Goal: Task Accomplishment & Management: Use online tool/utility

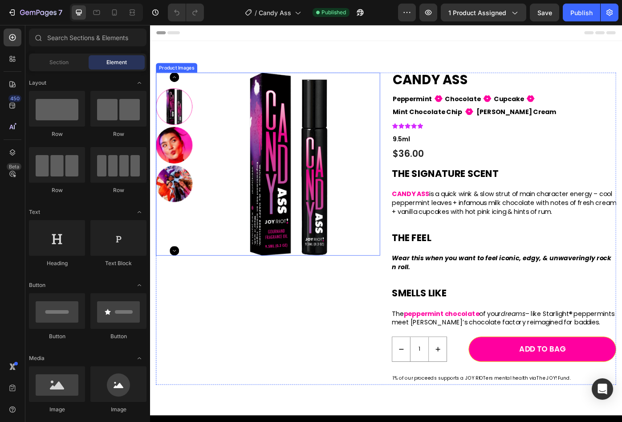
click at [183, 171] on img at bounding box center [177, 160] width 41 height 41
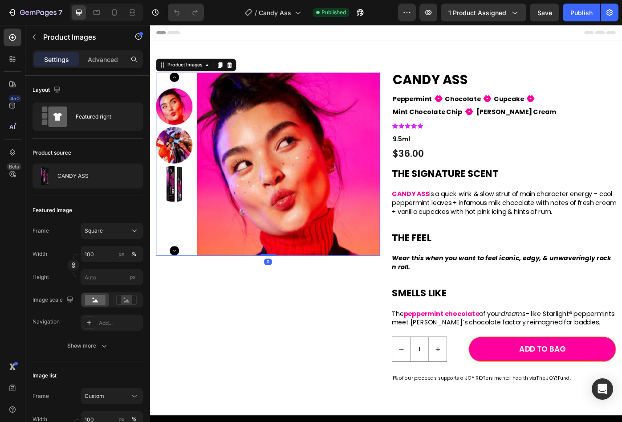
click at [187, 117] on div at bounding box center [177, 117] width 41 height 41
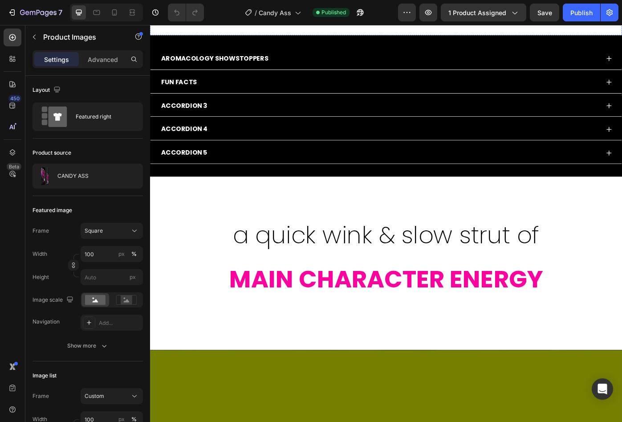
scroll to position [325, 0]
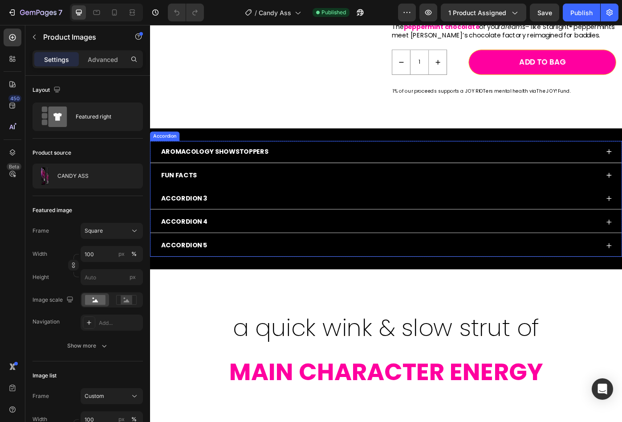
click at [195, 202] on p "FUN FACTS" at bounding box center [183, 195] width 41 height 13
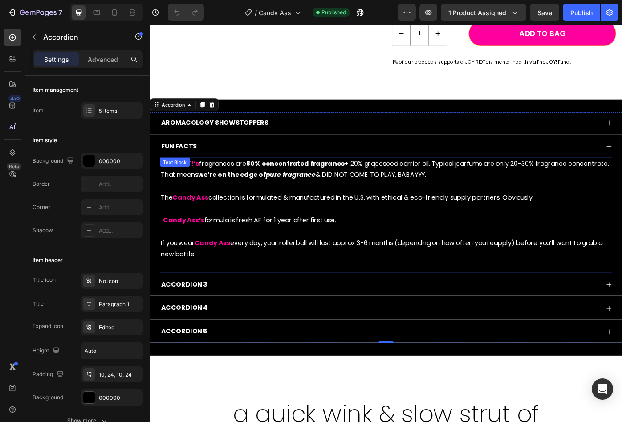
scroll to position [360, 0]
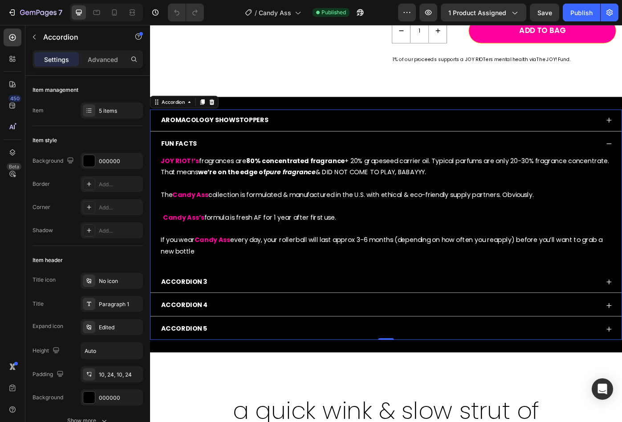
click at [180, 373] on p "Accordion 5" at bounding box center [189, 368] width 52 height 13
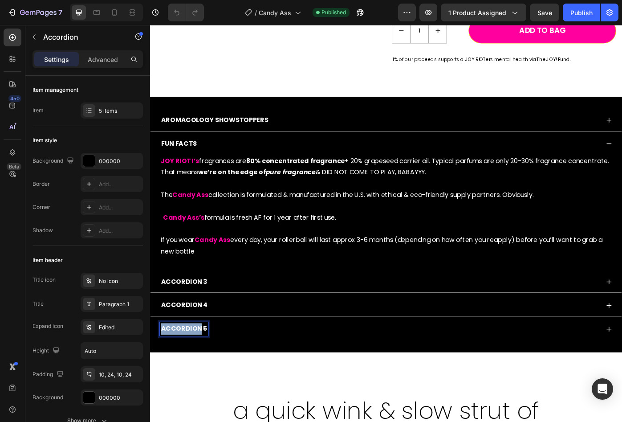
click at [180, 373] on p "Accordion 5" at bounding box center [189, 368] width 52 height 13
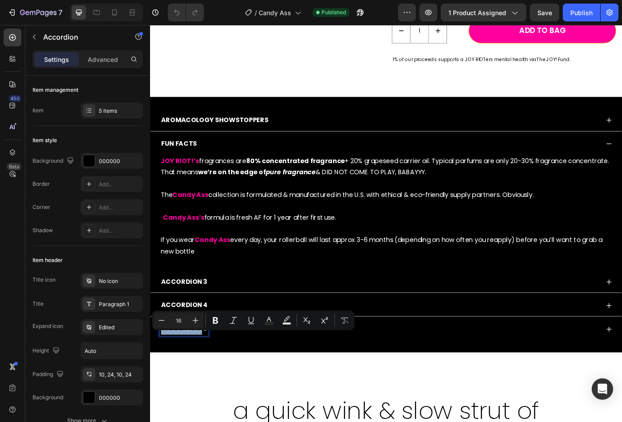
click at [188, 375] on p "Accordion 5" at bounding box center [189, 368] width 52 height 13
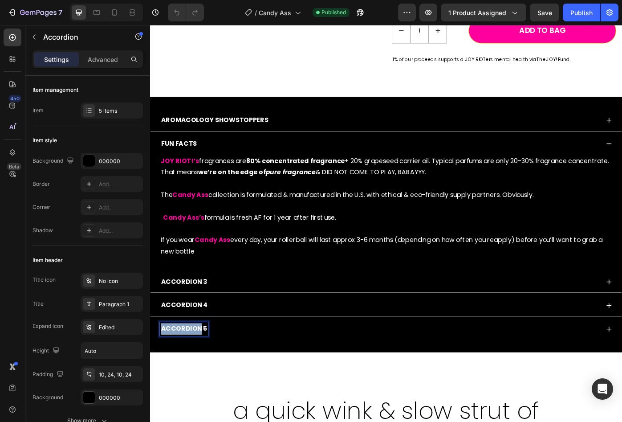
click at [188, 375] on p "Accordion 5" at bounding box center [189, 368] width 52 height 13
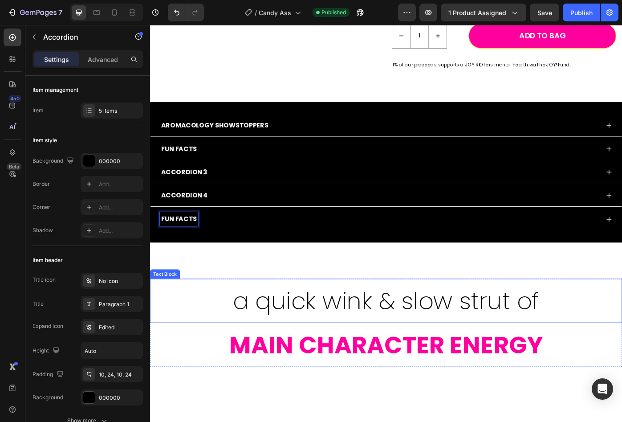
scroll to position [335, 0]
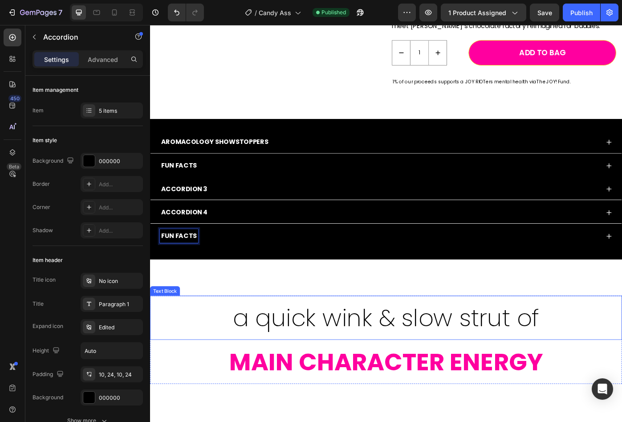
click at [285, 421] on div "a quick wink & slow strut of Text Block MAIN CHARACTER ENERGY Text Block" at bounding box center [417, 381] width 534 height 100
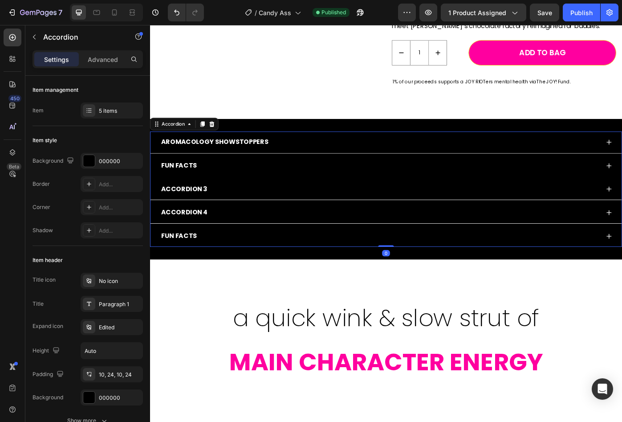
click at [231, 192] on div "FUN FACTS" at bounding box center [410, 185] width 498 height 16
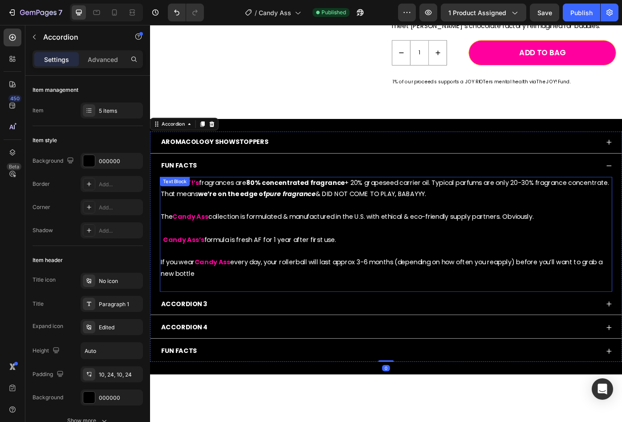
click at [221, 313] on p "JOY RIOT!’s fragrances are 80% concentrated fragrance + 20% grapeseed carrier o…" at bounding box center [417, 255] width 510 height 115
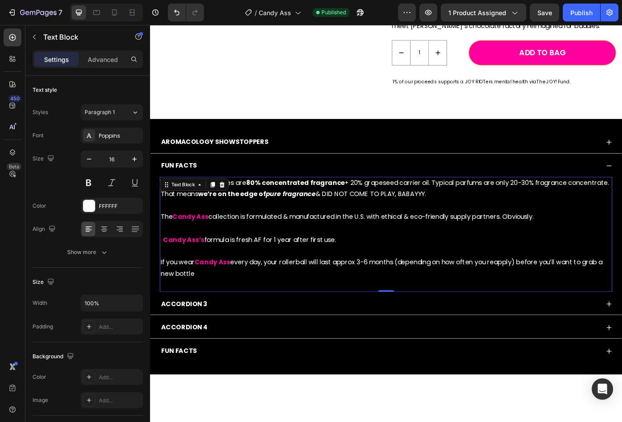
click at [221, 313] on p "JOY RIOT!’s fragrances are 80% concentrated fragrance + 20% grapeseed carrier o…" at bounding box center [417, 255] width 510 height 115
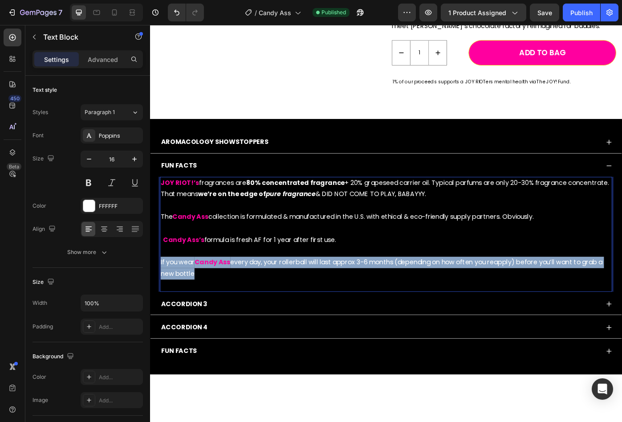
click at [221, 313] on p "JOY RIOT!’s fragrances are 80% concentrated fragrance + 20% grapeseed carrier o…" at bounding box center [417, 255] width 510 height 115
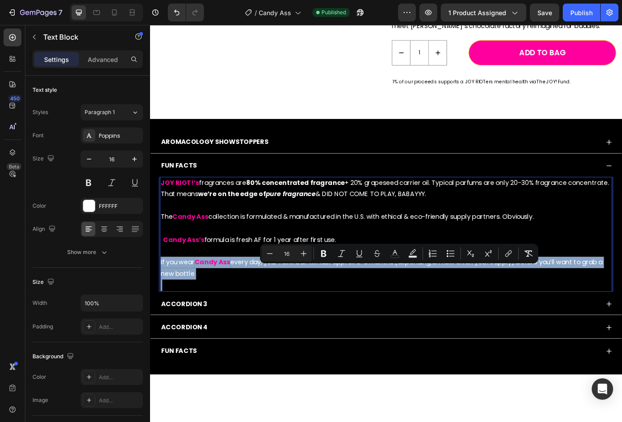
click at [221, 313] on p "JOY RIOT!’s fragrances are 80% concentrated fragrance + 20% grapeseed carrier o…" at bounding box center [417, 255] width 510 height 115
click at [227, 313] on p "JOY RIOT!’s fragrances are 80% concentrated fragrance + 20% grapeseed carrier o…" at bounding box center [417, 255] width 510 height 115
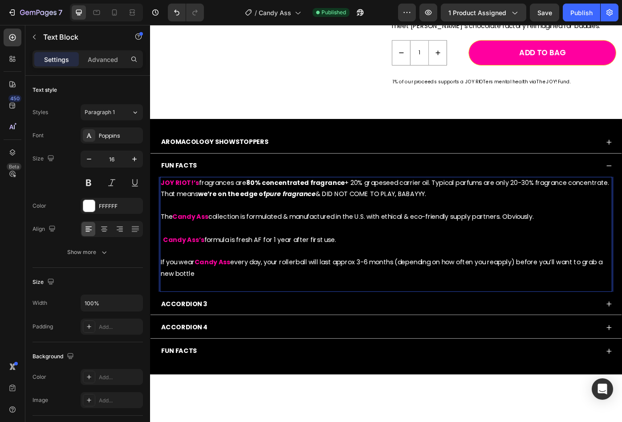
click at [167, 209] on strong "JOY RIOT!’s" at bounding box center [184, 204] width 44 height 10
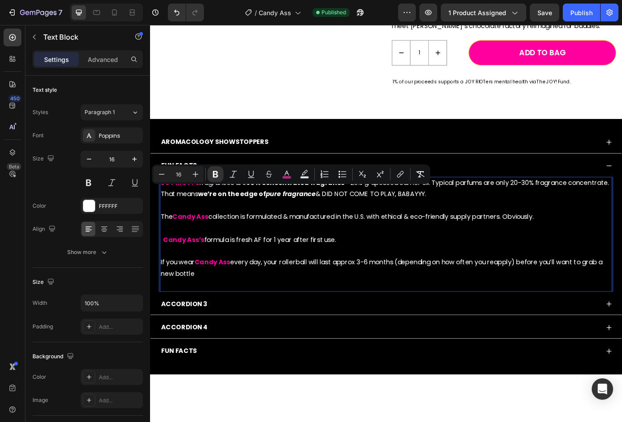
click at [179, 209] on strong "JOY RIOT!’s" at bounding box center [184, 204] width 44 height 10
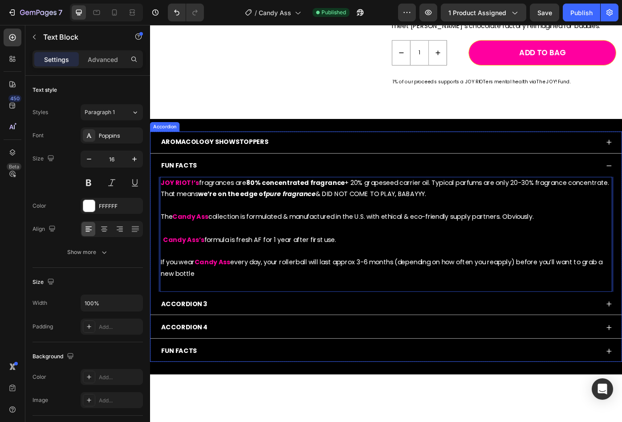
drag, startPoint x: 209, startPoint y: 317, endPoint x: 158, endPoint y: 212, distance: 117.1
click at [158, 212] on div "JOY RIOT!’s fragrances are 80% concentrated fragrance + 20% grapeseed carrier o…" at bounding box center [417, 262] width 533 height 130
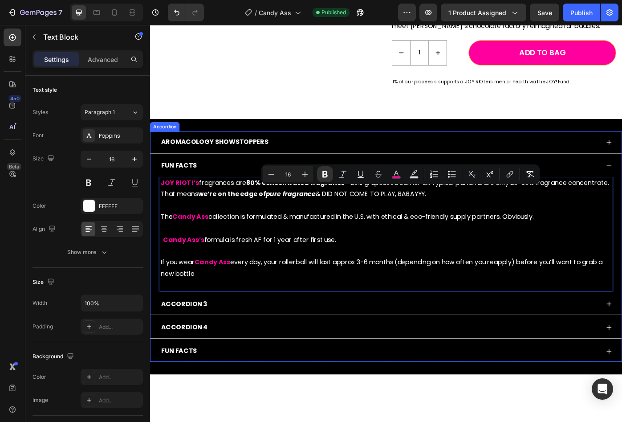
copy p "JOY RIOT!’s fragrances are 80% concentrated fragrance + 20% grapeseed carrier o…"
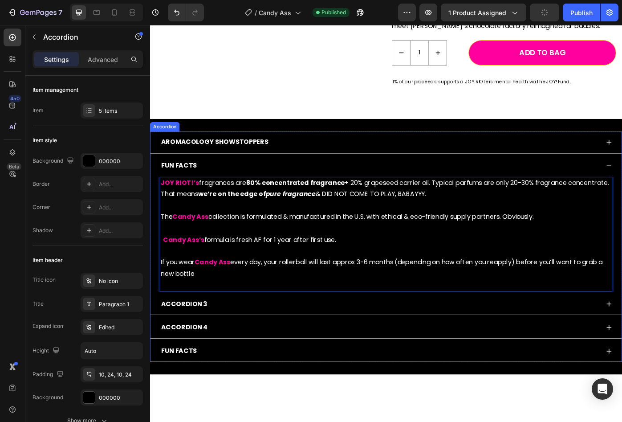
click at [224, 402] on div "FUN FACTS" at bounding box center [410, 394] width 498 height 16
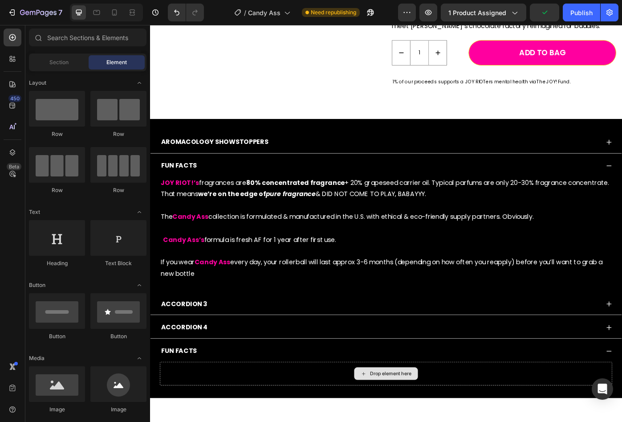
click at [408, 421] on div "Drop element here" at bounding box center [422, 419] width 47 height 7
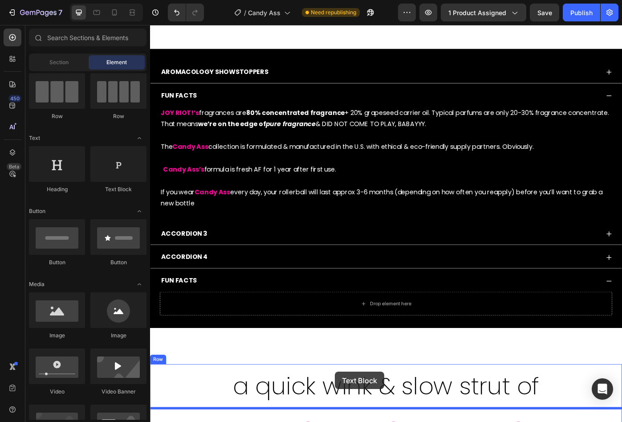
scroll to position [515, 0]
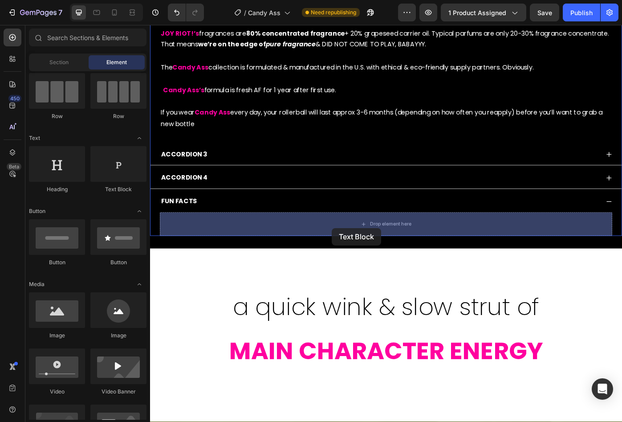
drag, startPoint x: 269, startPoint y: 185, endPoint x: 356, endPoint y: 255, distance: 111.5
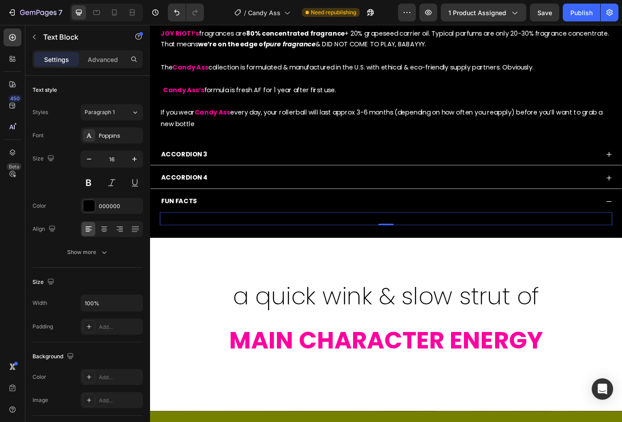
click at [357, 245] on div "Replace this text with your content" at bounding box center [417, 244] width 512 height 15
click at [357, 245] on p "Replace this text with your content" at bounding box center [417, 244] width 510 height 13
click at [368, 244] on p "Replace this text with your content" at bounding box center [417, 244] width 510 height 13
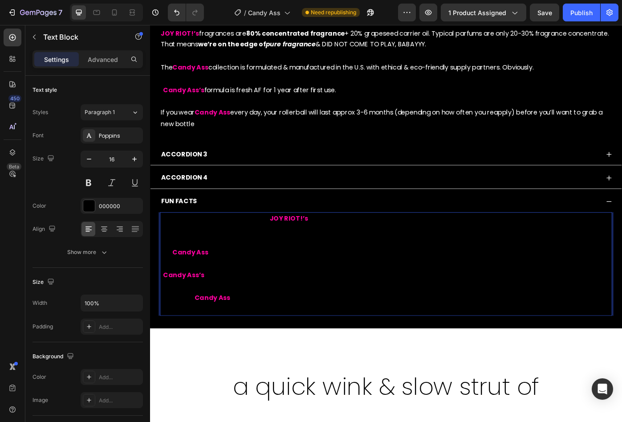
click at [275, 246] on p "Replace this text with your content JOY RIOT!’s fragrances are 80% concentrated…" at bounding box center [417, 295] width 510 height 115
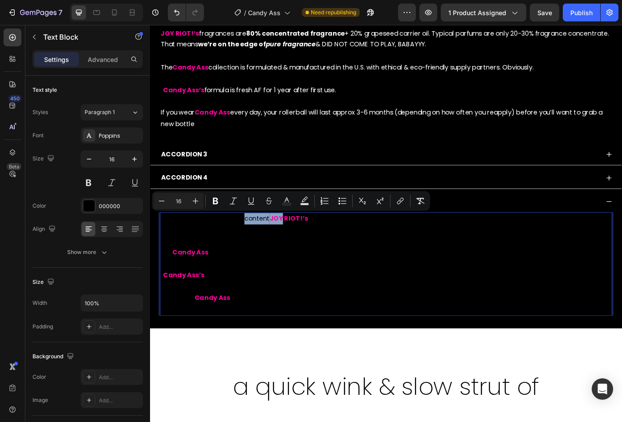
click at [270, 248] on p "Replace this text with your content JOY RIOT!’s fragrances are 80% concentrated…" at bounding box center [417, 295] width 510 height 115
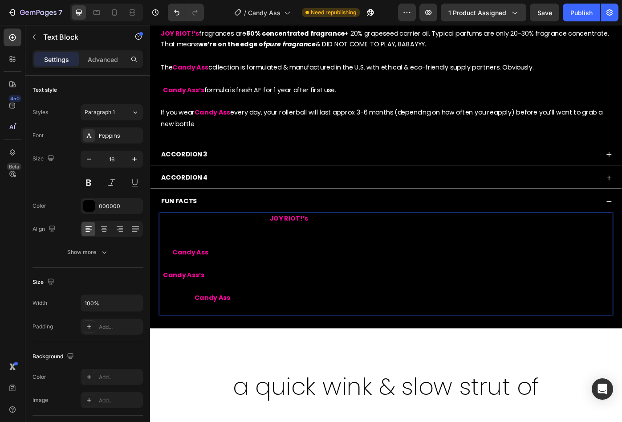
click at [282, 245] on p "Replace this text with your content JOY RIOT!’s fragrances are 80% concentrated…" at bounding box center [417, 295] width 510 height 115
click at [164, 244] on p "Replace this text with your content JOY RIOT!’s fragrances are 80% concentrated…" at bounding box center [417, 295] width 510 height 115
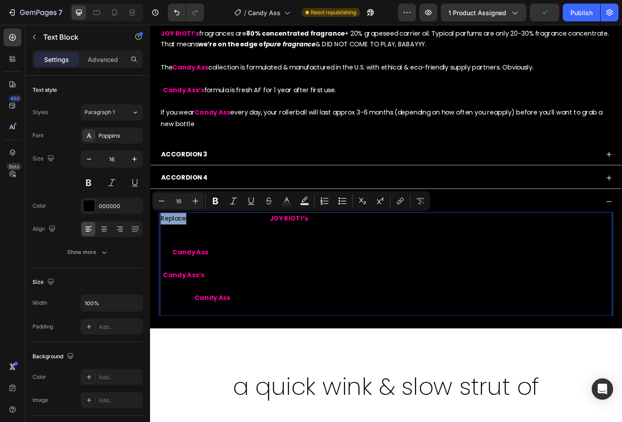
click at [187, 246] on p "Replace this text with your content JOY RIOT!’s fragrances are 80% concentrated…" at bounding box center [417, 295] width 510 height 115
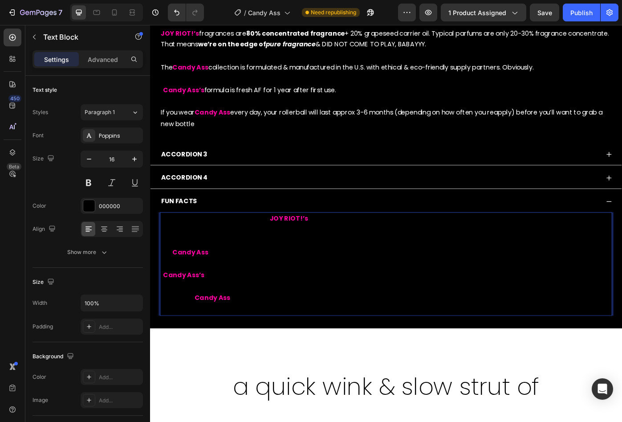
click at [170, 247] on p "Replace this text with your content JOY RIOT!’s fragrances are 80% concentrated…" at bounding box center [417, 295] width 510 height 115
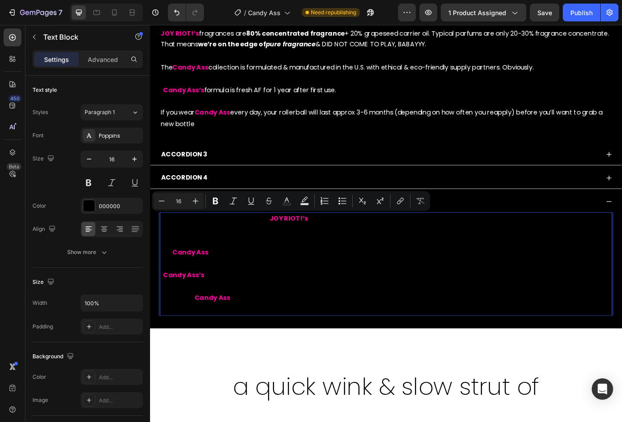
click at [212, 248] on p "Replace this text with your content JOY RIOT!’s fragrances are 80% concentrated…" at bounding box center [417, 295] width 510 height 115
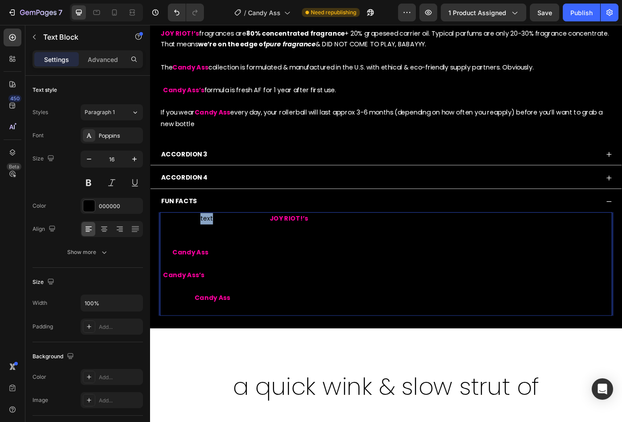
click at [212, 248] on p "Replace this text with your content JOY RIOT!’s fragrances are 80% concentrated…" at bounding box center [417, 295] width 510 height 115
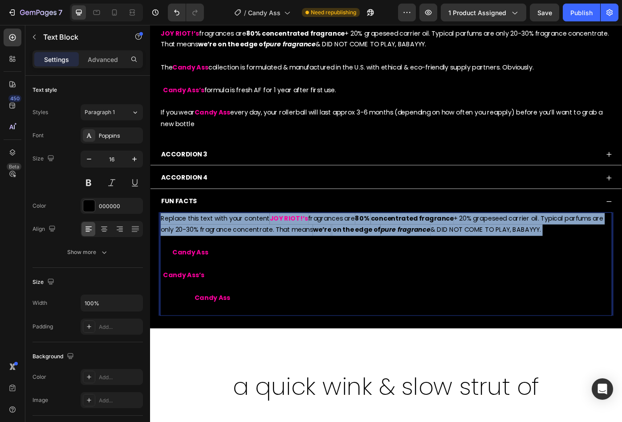
click at [212, 248] on p "Replace this text with your content JOY RIOT!’s fragrances are 80% concentrated…" at bounding box center [417, 295] width 510 height 115
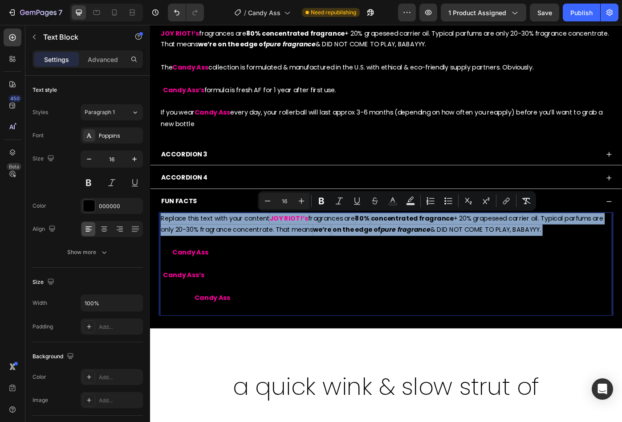
click at [263, 252] on p "Replace this text with your content JOY RIOT!’s fragrances are 80% concentrated…" at bounding box center [417, 295] width 510 height 115
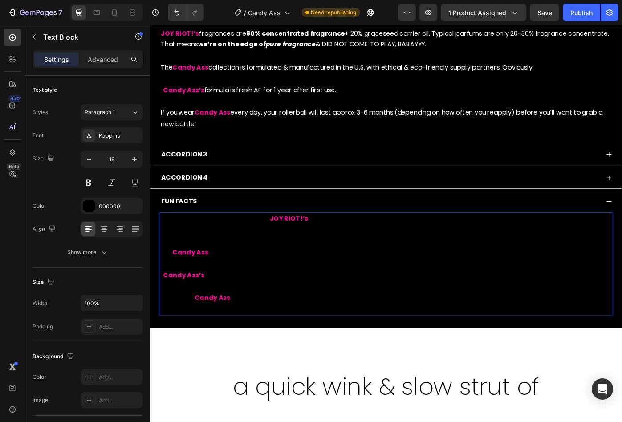
click at [284, 246] on p "Replace this text with your content JOY RIOT!’s fragrances are 80% concentrated…" at bounding box center [417, 295] width 510 height 115
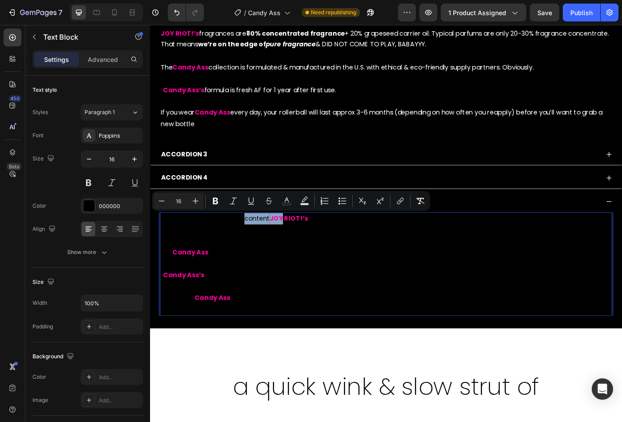
click at [285, 244] on strong "JOY RIOT!’s" at bounding box center [307, 244] width 44 height 10
drag, startPoint x: 285, startPoint y: 244, endPoint x: 162, endPoint y: 245, distance: 122.9
click at [162, 245] on p "Replace this text with your content JOY RIOT!’s fragrances are 80% concentrated…" at bounding box center [417, 295] width 510 height 115
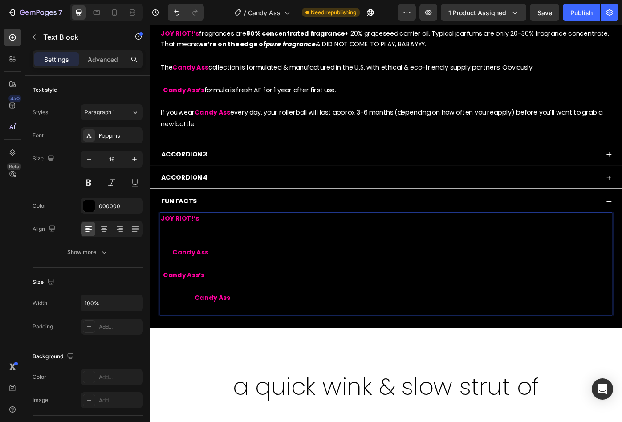
click at [204, 245] on p "JOY RIOT!’s fragrances are 80% concentrated fragrance + 20% grapeseed carrier o…" at bounding box center [417, 295] width 510 height 115
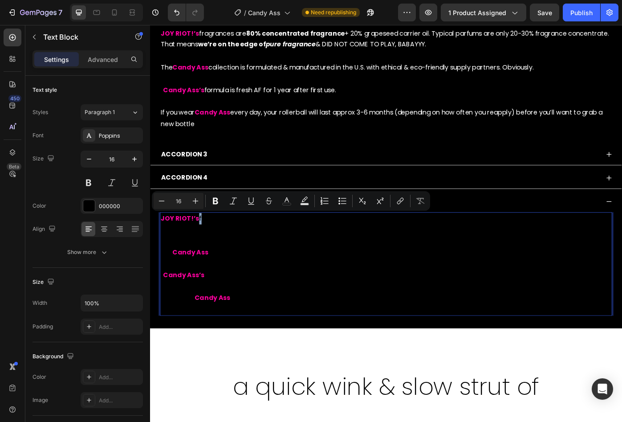
click at [204, 245] on p "JOY RIOT!’s fragrances are 80% concentrated fragrance + 20% grapeseed carrier o…" at bounding box center [417, 295] width 510 height 115
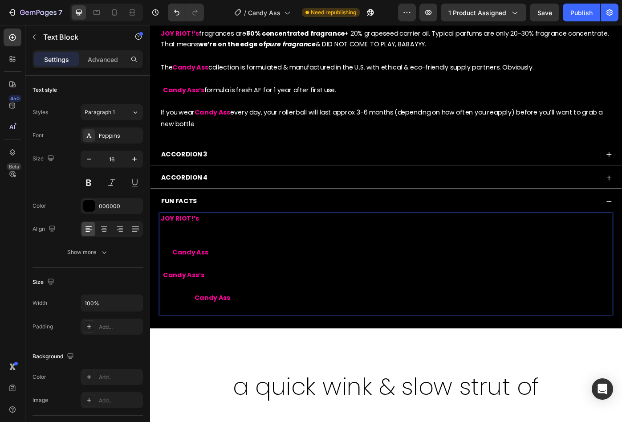
click at [204, 245] on p "JOY RIOT!’s fragrances are 80% concentrated fragrance + 20% grapeseed carrier o…" at bounding box center [417, 295] width 510 height 115
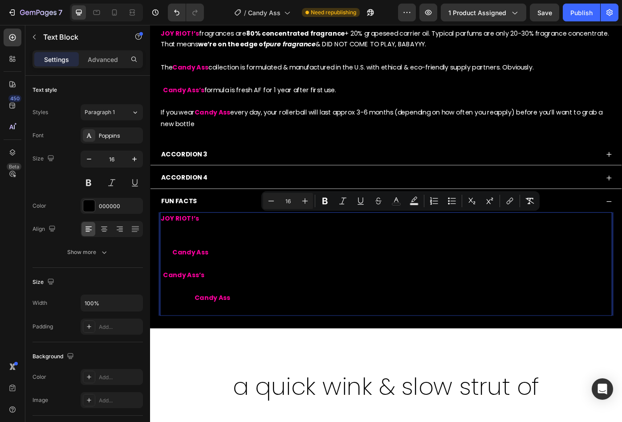
drag, startPoint x: 204, startPoint y: 245, endPoint x: 175, endPoint y: 281, distance: 47.1
click at [175, 281] on p "JOY RIOT!’s fragrances are 80% concentrated fragrance + 20% grapeseed carrier o…" at bounding box center [417, 295] width 510 height 115
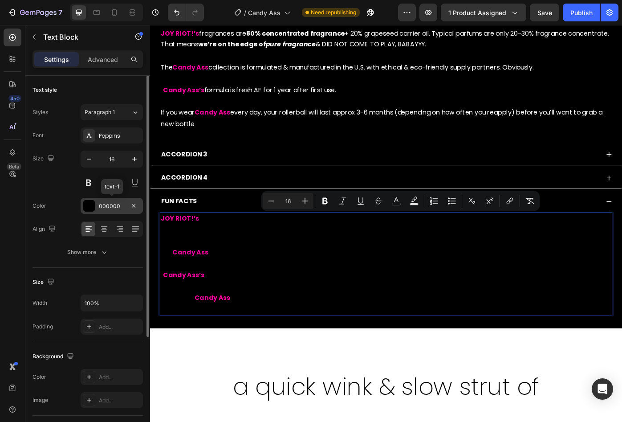
click at [107, 208] on div "000000" at bounding box center [112, 206] width 26 height 8
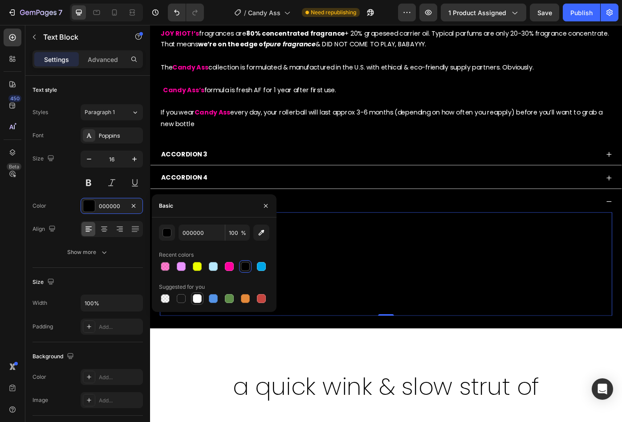
click at [198, 299] on div at bounding box center [197, 298] width 9 height 9
type input "FFFFFF"
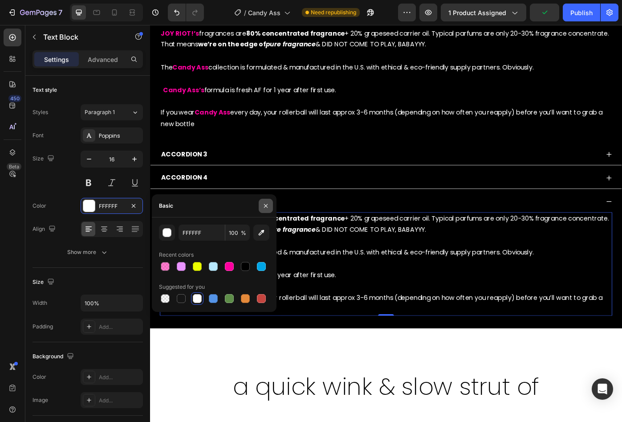
click at [268, 204] on icon "button" at bounding box center [265, 205] width 7 height 7
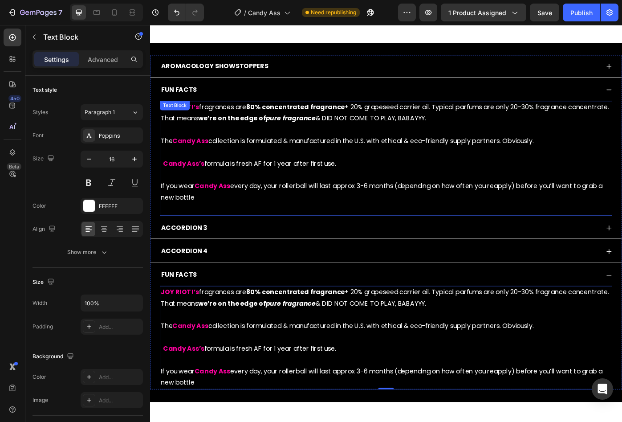
scroll to position [431, 0]
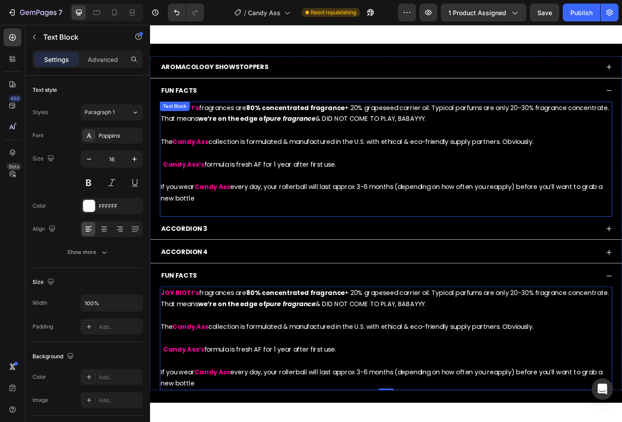
click at [219, 131] on strong "we’re" at bounding box center [214, 131] width 20 height 10
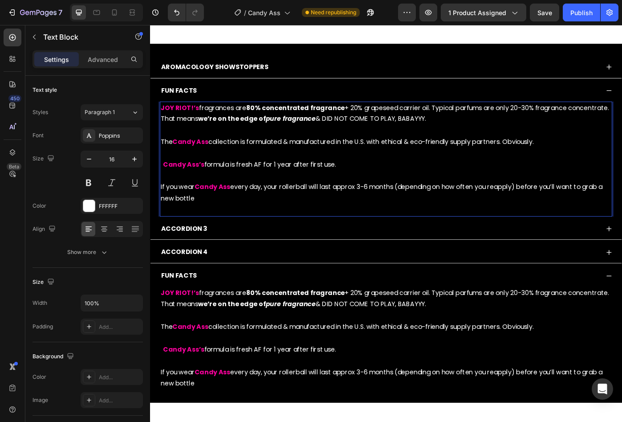
click at [219, 131] on strong "we’re" at bounding box center [214, 131] width 20 height 10
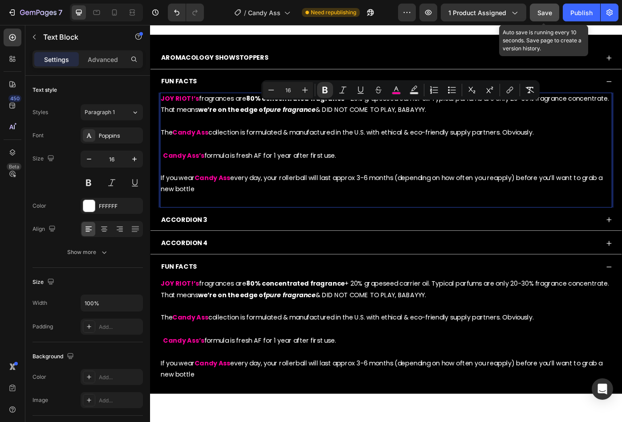
click at [545, 17] on button "Save" at bounding box center [544, 13] width 29 height 18
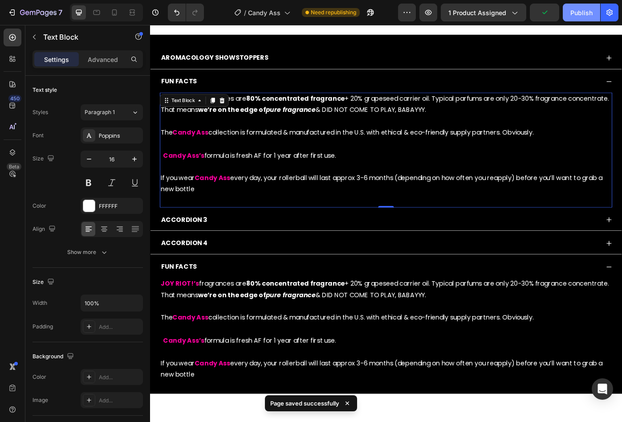
click at [574, 15] on div "Publish" at bounding box center [581, 12] width 22 height 9
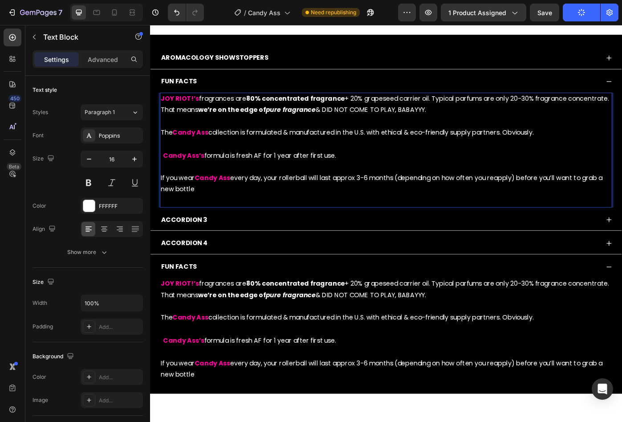
click at [223, 228] on p "Rich Text Editor. Editing area: main" at bounding box center [417, 224] width 510 height 13
click at [223, 218] on p "JOY RIOT!’s fragrances are 80% concentrated fragrance + 20% grapeseed carrier o…" at bounding box center [417, 159] width 510 height 115
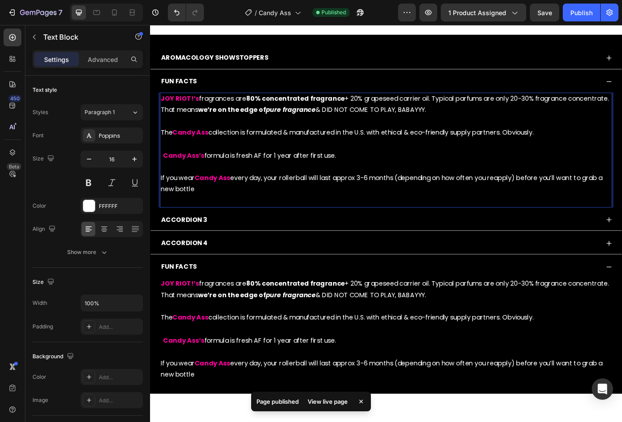
click at [216, 218] on p "JOY RIOT!’s fragrances are 80% concentrated fragrance + 20% grapeseed carrier o…" at bounding box center [417, 159] width 510 height 115
click at [199, 228] on p "Rich Text Editor. Editing area: main" at bounding box center [417, 224] width 510 height 13
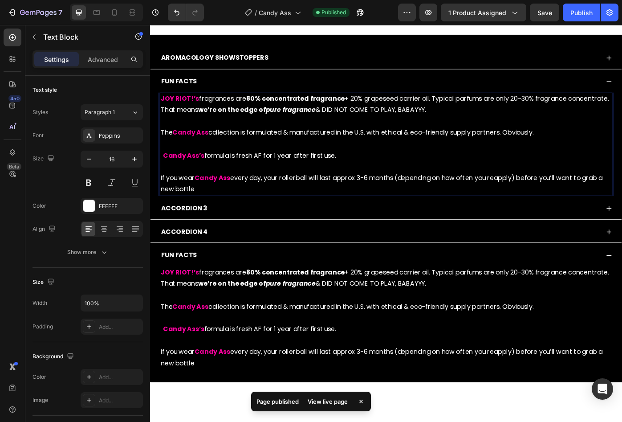
click at [227, 218] on p "JOY RIOT!’s fragrances are 80% concentrated fragrance + 20% grapeseed carrier o…" at bounding box center [417, 159] width 510 height 115
click at [221, 218] on p "JOY RIOT!’s fragrances are 80% concentrated fragrance + 20% grapeseed carrier o…" at bounding box center [417, 159] width 510 height 115
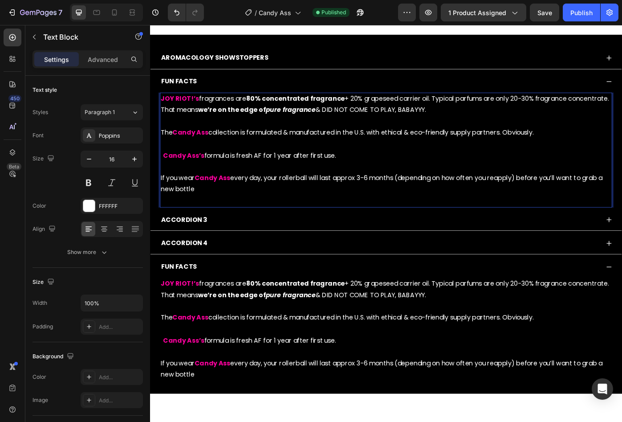
click at [219, 221] on p "JOY RIOT!’s fragrances are 80% concentrated fragrance + 20% grapeseed carrier o…" at bounding box center [417, 166] width 510 height 128
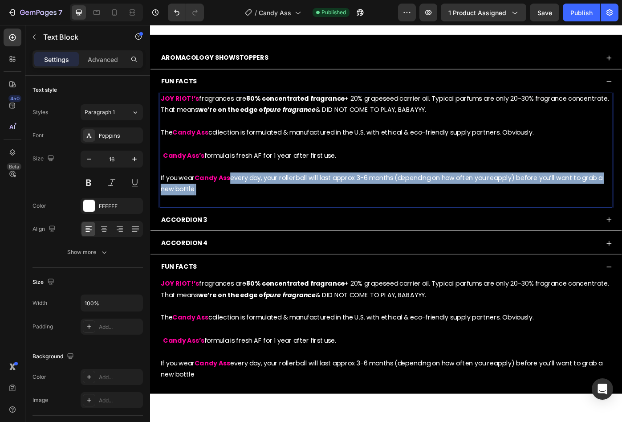
click at [219, 221] on p "JOY RIOT!’s fragrances are 80% concentrated fragrance + 20% grapeseed carrier o…" at bounding box center [417, 166] width 510 height 128
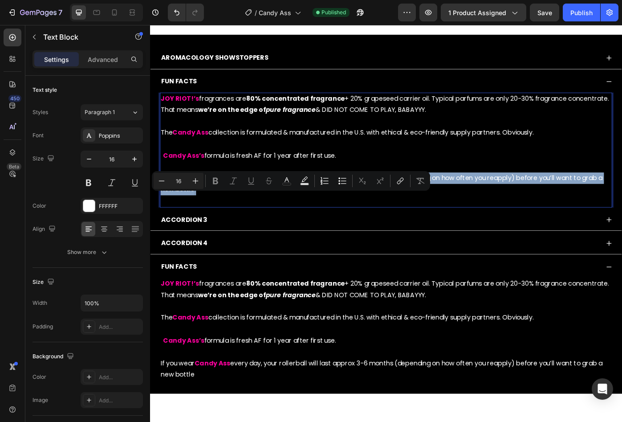
click at [219, 221] on p "JOY RIOT!’s fragrances are 80% concentrated fragrance + 20% grapeseed carrier o…" at bounding box center [417, 166] width 510 height 128
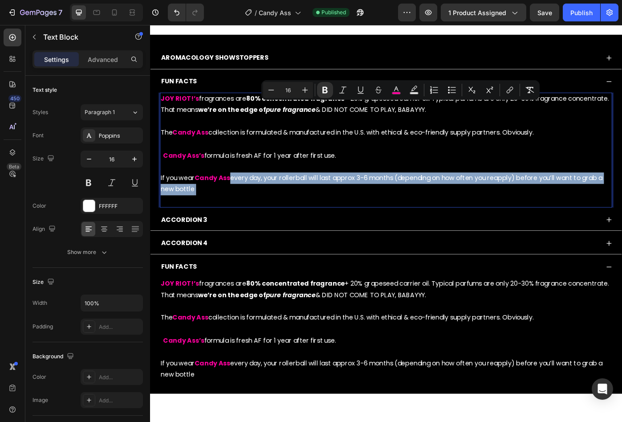
drag, startPoint x: 218, startPoint y: 221, endPoint x: 162, endPoint y: 118, distance: 117.2
click at [162, 118] on p "JOY RIOT!’s fragrances are 80% concentrated fragrance + 20% grapeseed carrier o…" at bounding box center [417, 166] width 510 height 128
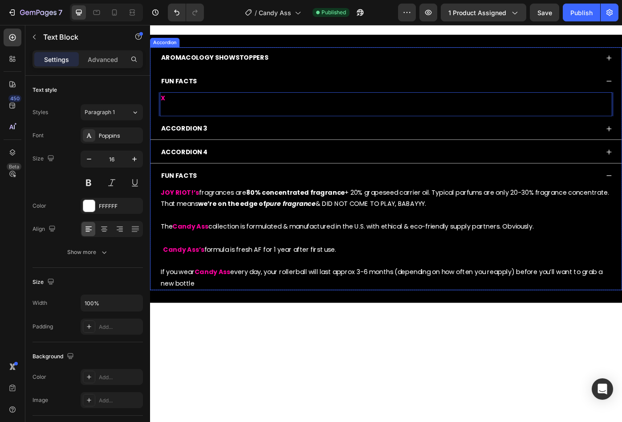
scroll to position [430, 0]
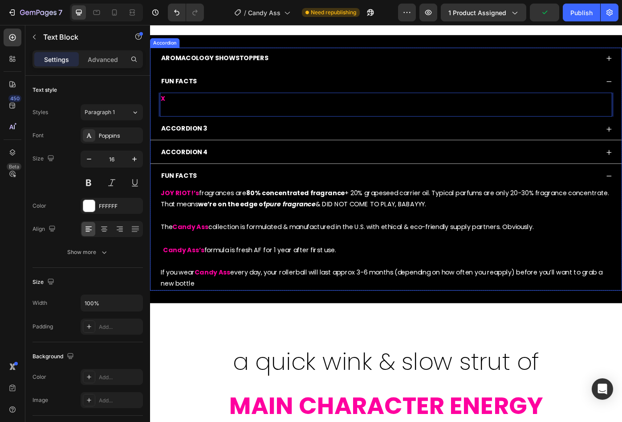
click at [272, 69] on p "AROMACOLOGY SHOWSTOPPERS" at bounding box center [224, 63] width 122 height 13
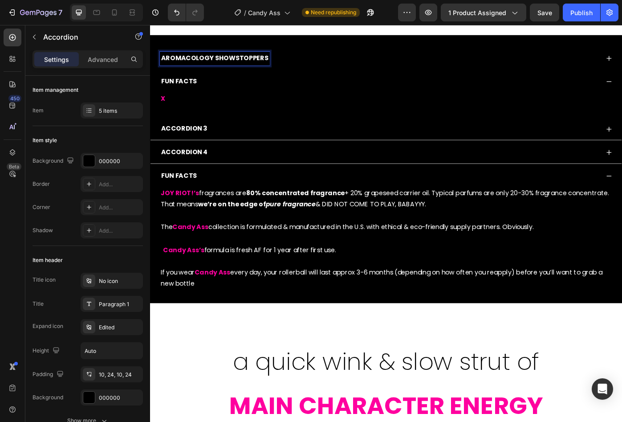
click at [279, 69] on p "AROMACOLOGY SHOWSTOPPERS" at bounding box center [224, 63] width 122 height 13
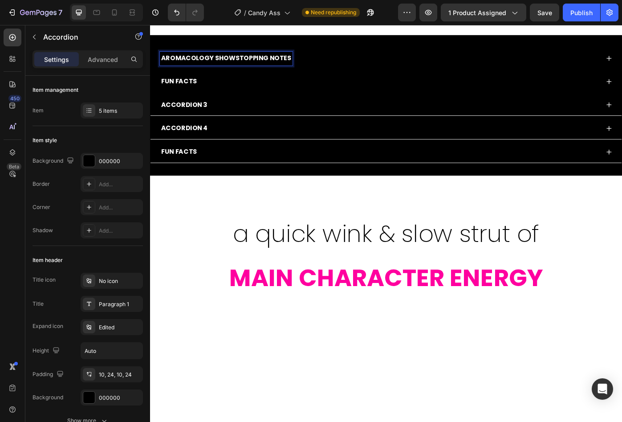
click at [191, 96] on p "FUN FACTS" at bounding box center [183, 89] width 41 height 13
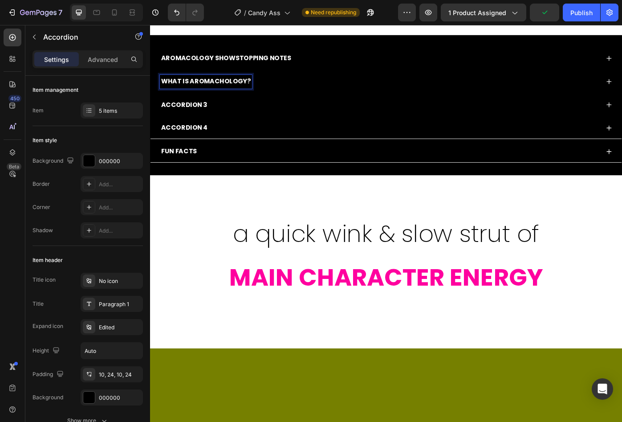
click at [185, 122] on p "Accordion 3" at bounding box center [189, 115] width 52 height 13
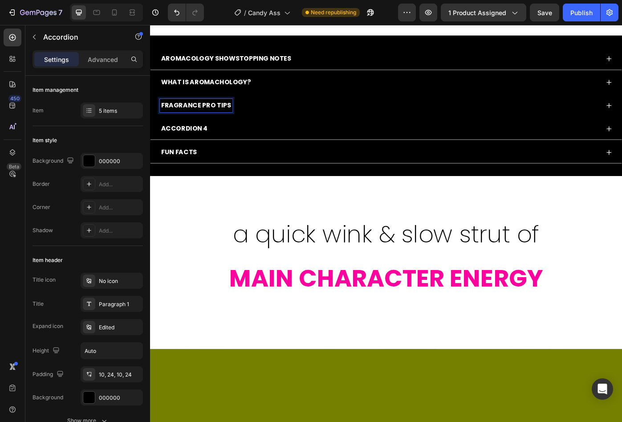
click at [237, 70] on p "AROMACOLOGY SHOWSTOPPING NOTES" at bounding box center [236, 63] width 147 height 13
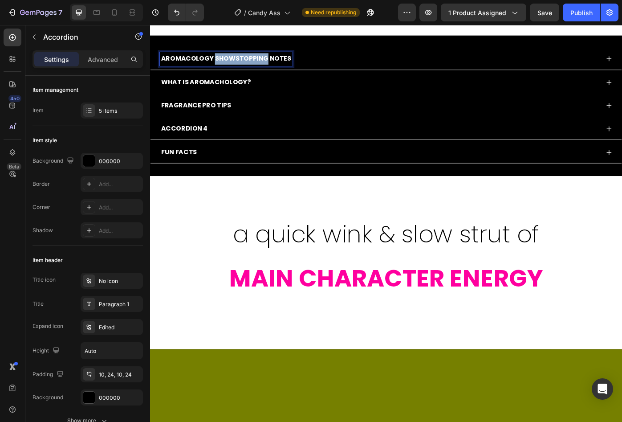
click at [237, 70] on p "AROMACOLOGY SHOWSTOPPING NOTES" at bounding box center [236, 63] width 147 height 13
click at [183, 70] on p "AROMACOLOGY SHOWSTOPPING NOTES" at bounding box center [236, 63] width 147 height 13
click at [163, 70] on p "AROMACOLOGY SHOWSTOPPING NOTES" at bounding box center [236, 63] width 147 height 13
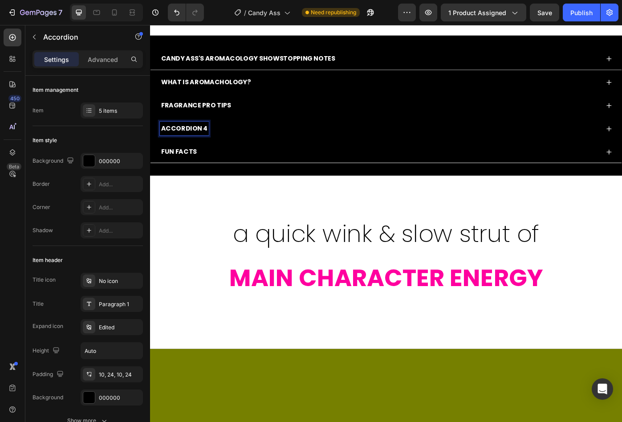
click at [183, 149] on p "Accordion 4" at bounding box center [189, 142] width 53 height 13
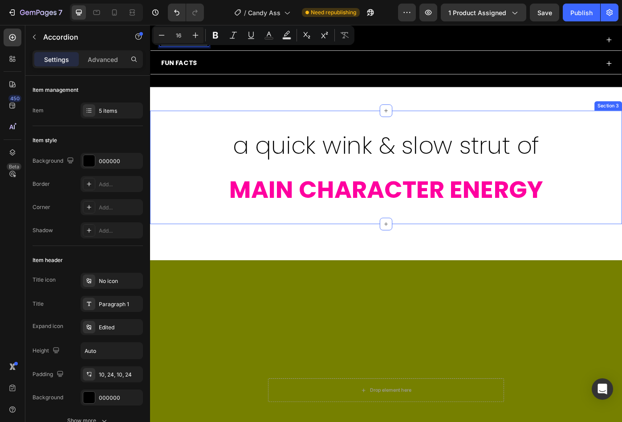
scroll to position [560, 0]
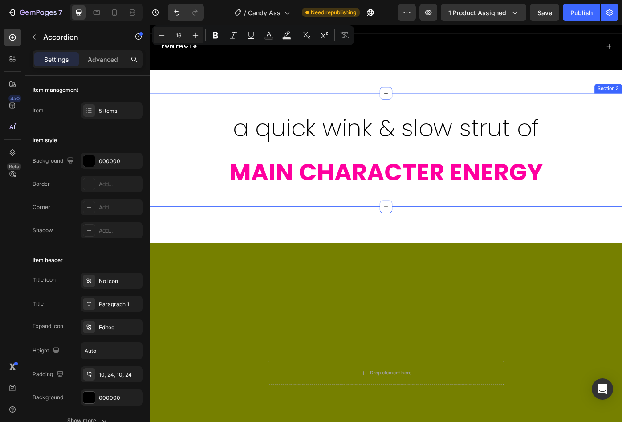
click at [570, 348] on div "Drop element here" at bounding box center [417, 419] width 534 height 294
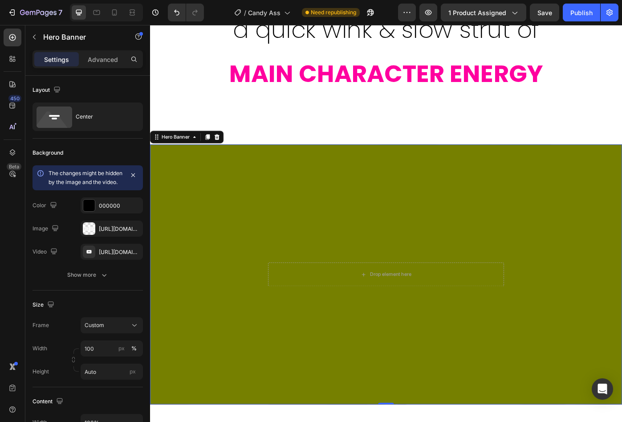
scroll to position [681, 0]
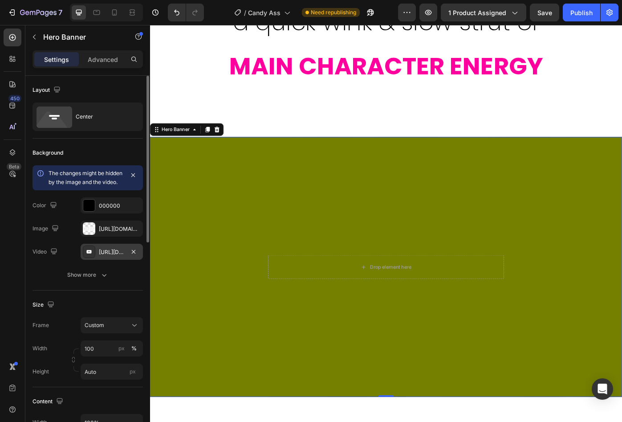
click at [114, 256] on div "[URL][DOMAIN_NAME]?" at bounding box center [112, 252] width 26 height 8
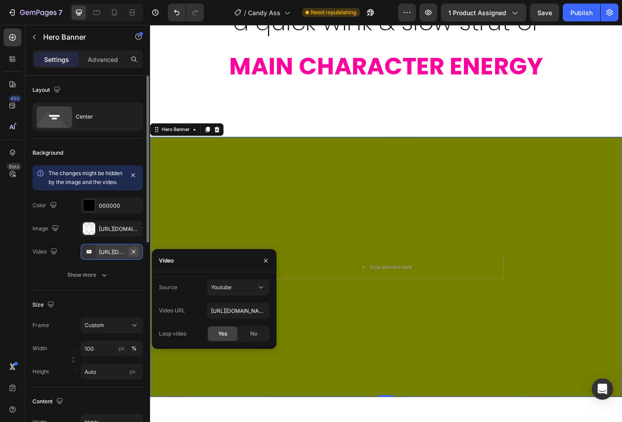
click at [136, 255] on icon "button" at bounding box center [133, 251] width 7 height 7
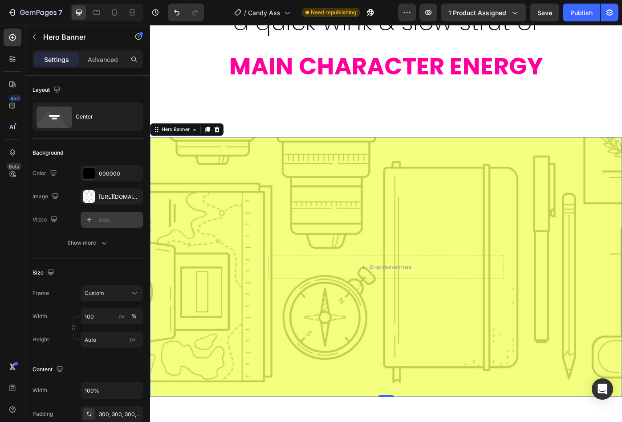
drag, startPoint x: 262, startPoint y: 220, endPoint x: 321, endPoint y: 228, distance: 59.3
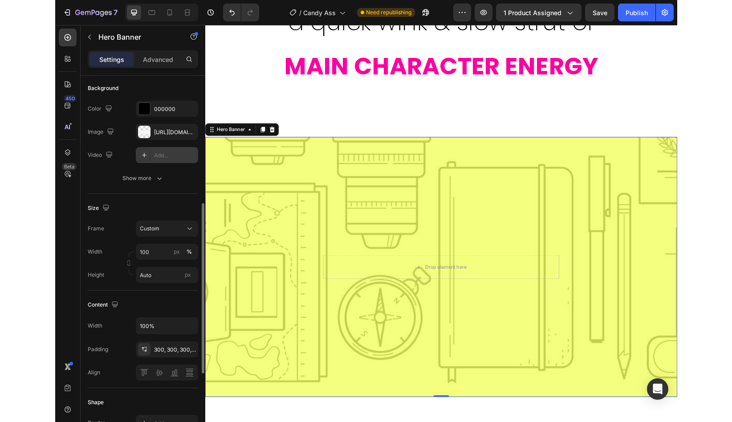
scroll to position [0, 0]
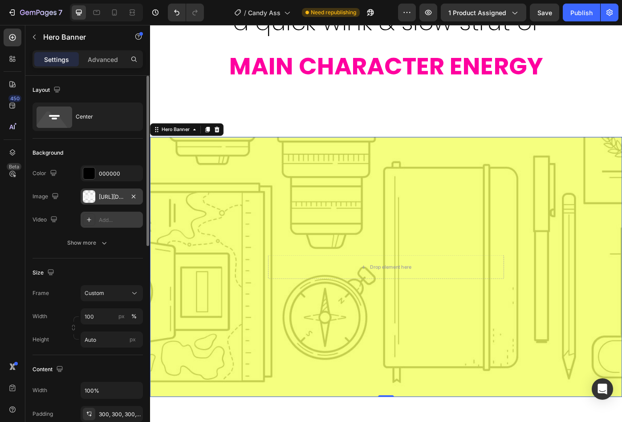
click at [90, 196] on div at bounding box center [89, 196] width 12 height 12
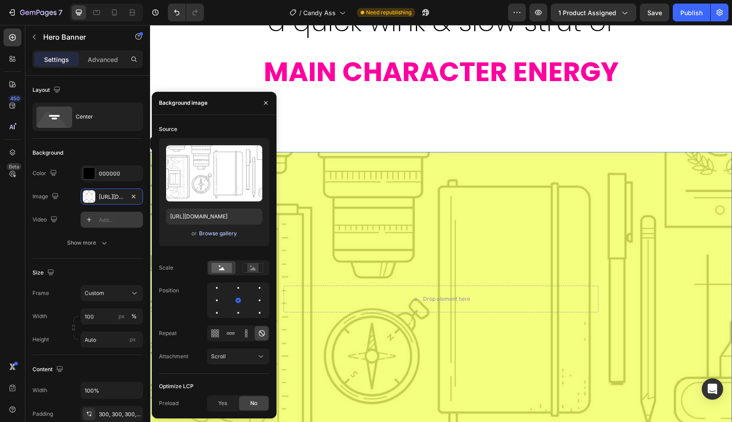
click at [212, 236] on div "Browse gallery" at bounding box center [218, 233] width 38 height 8
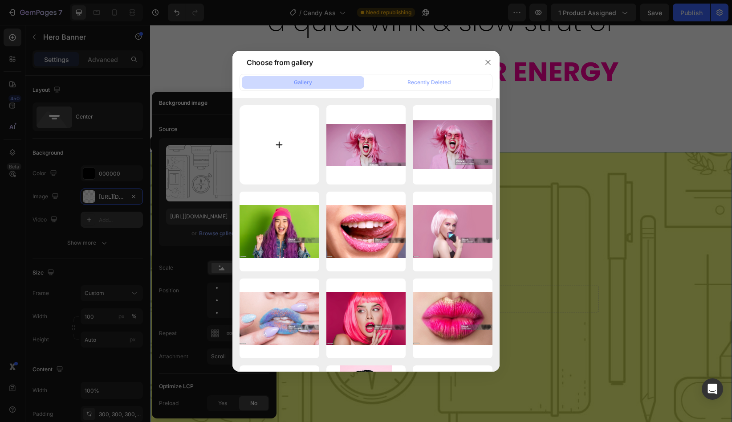
click at [280, 152] on input "file" at bounding box center [280, 145] width 80 height 80
type input "C:\fakepath\Screenshot [DATE] 6.34.57 PM.png"
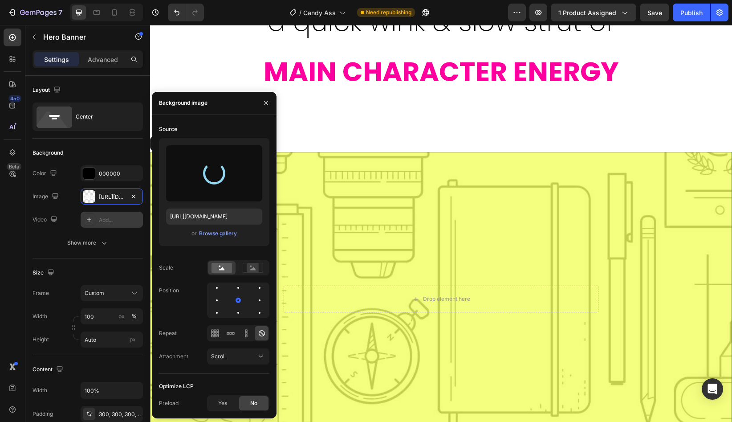
type input "[URL][DOMAIN_NAME]"
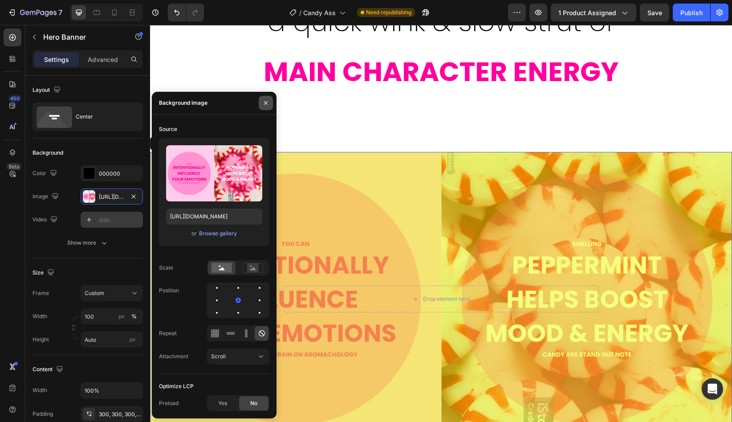
click at [267, 100] on icon "button" at bounding box center [265, 102] width 7 height 7
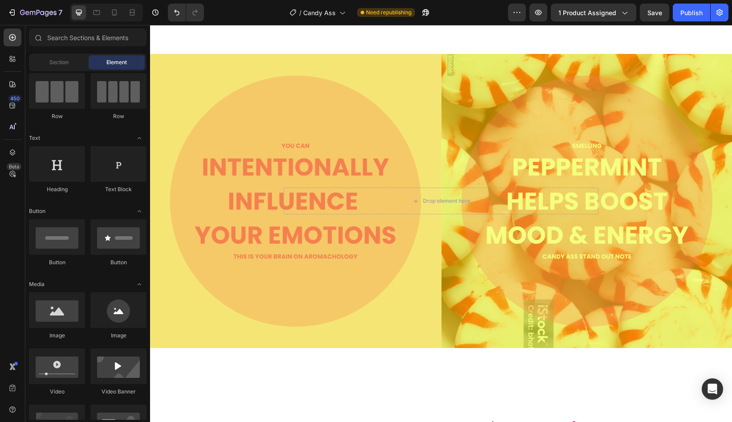
scroll to position [789, 0]
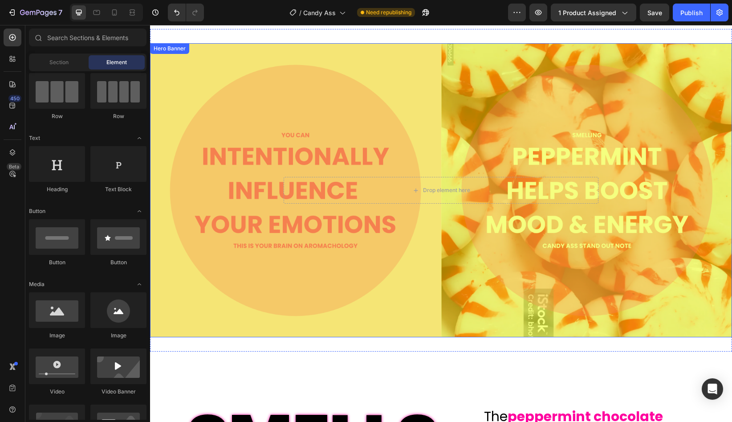
click at [312, 313] on div "Drop element here" at bounding box center [441, 190] width 582 height 294
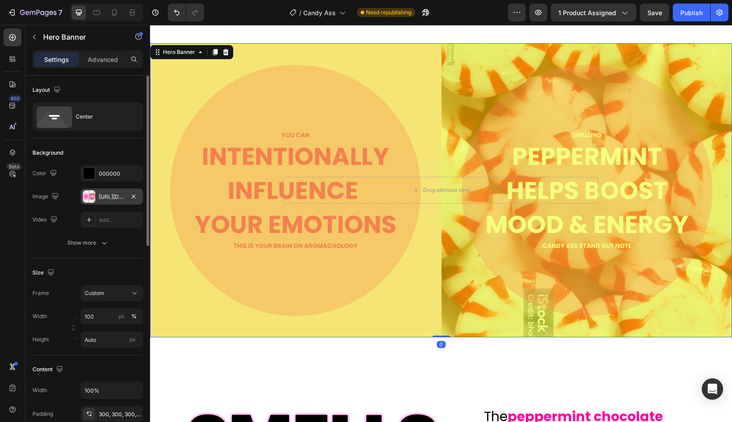
click at [118, 193] on div "[URL][DOMAIN_NAME]" at bounding box center [112, 197] width 26 height 8
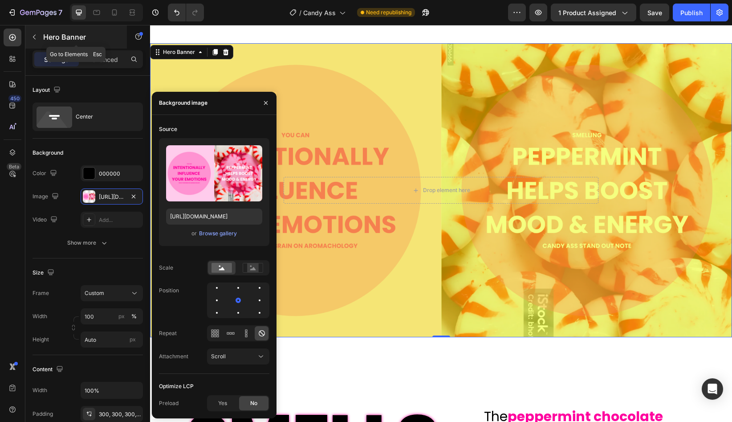
click at [35, 37] on icon "button" at bounding box center [34, 36] width 7 height 7
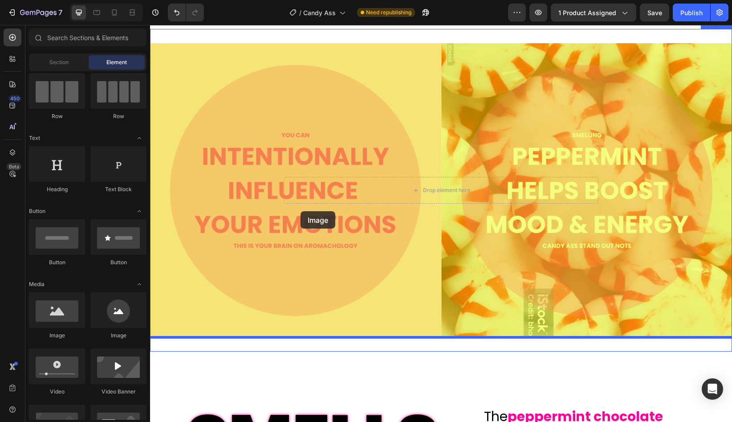
drag, startPoint x: 213, startPoint y: 335, endPoint x: 301, endPoint y: 211, distance: 151.5
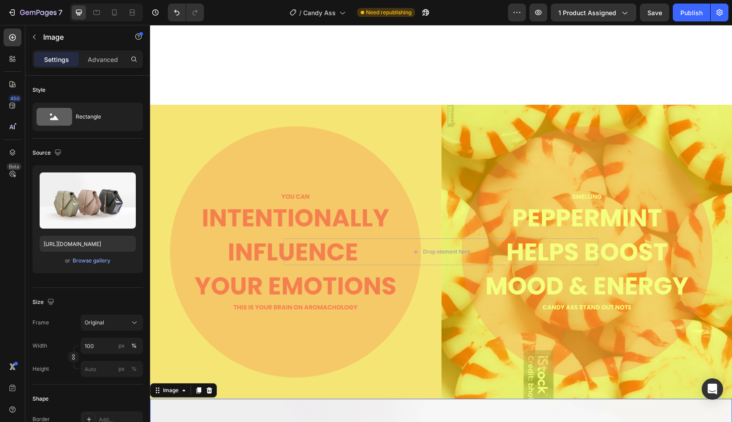
scroll to position [644, 0]
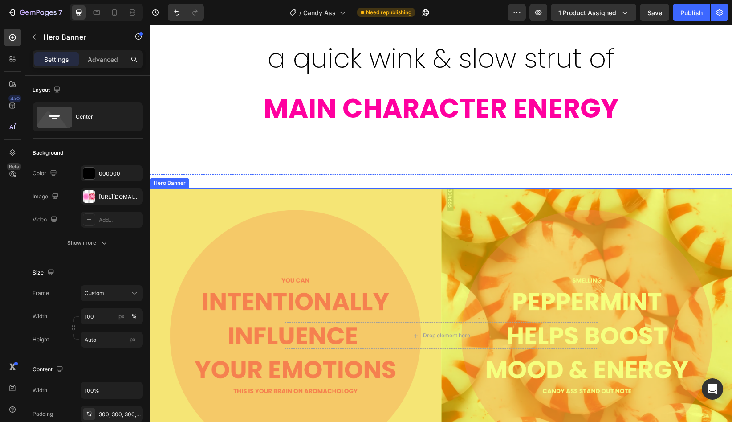
click at [537, 228] on div "Drop element here" at bounding box center [441, 335] width 582 height 294
click at [228, 181] on icon at bounding box center [225, 179] width 7 height 7
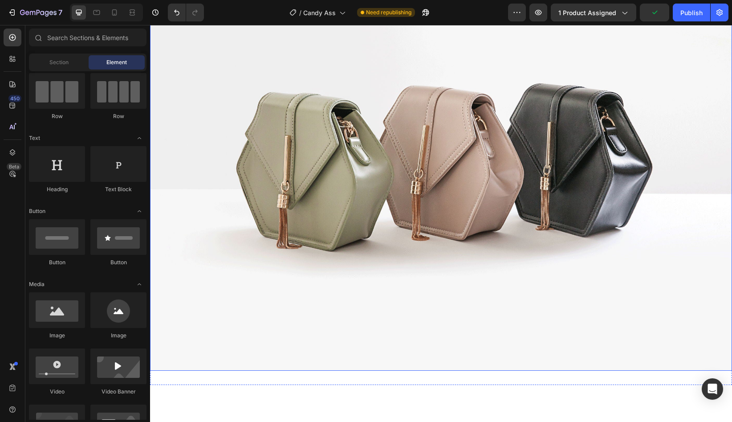
scroll to position [898, 0]
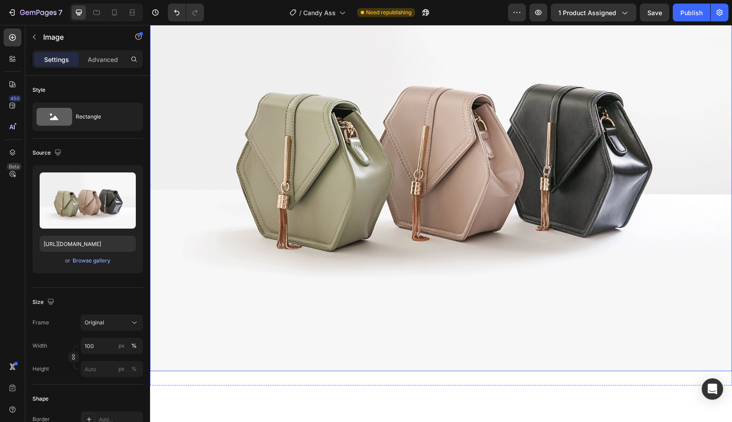
click at [318, 212] on img at bounding box center [441, 153] width 582 height 436
click at [92, 259] on div "Browse gallery" at bounding box center [92, 260] width 38 height 8
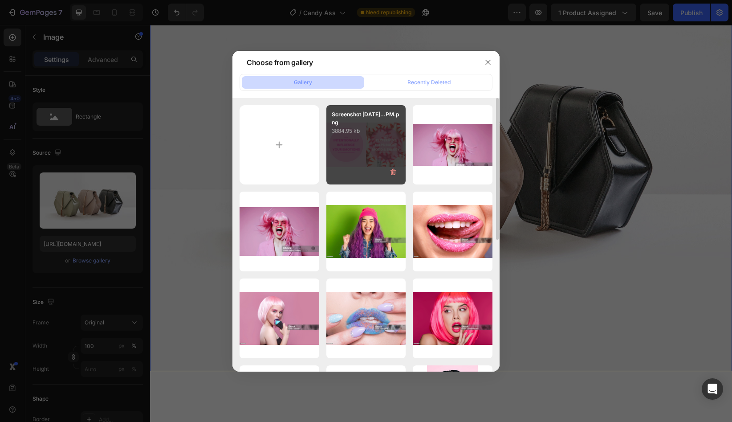
click at [371, 161] on div "Screenshot [DATE]...PM.png 3884.95 kb" at bounding box center [366, 145] width 80 height 80
type input "[URL][DOMAIN_NAME]"
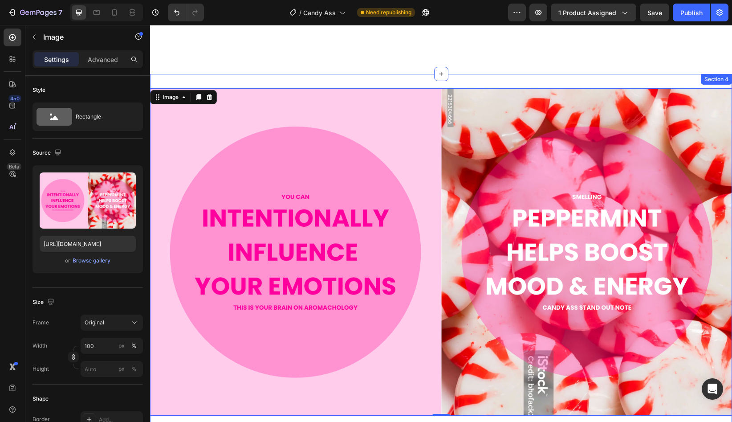
scroll to position [744, 0]
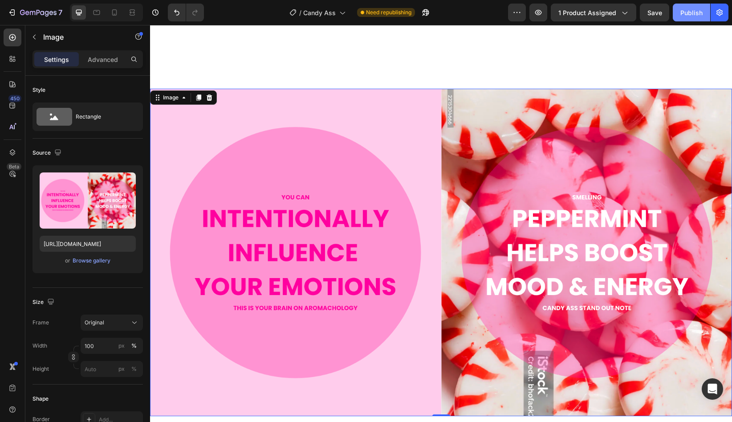
click at [622, 15] on div "Publish" at bounding box center [691, 12] width 22 height 9
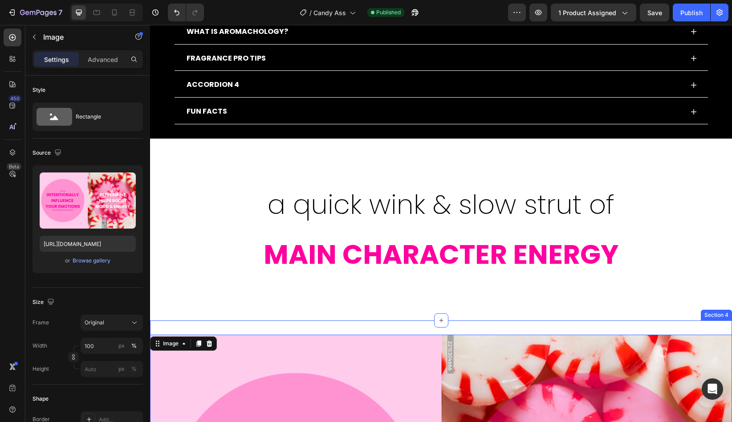
scroll to position [490, 0]
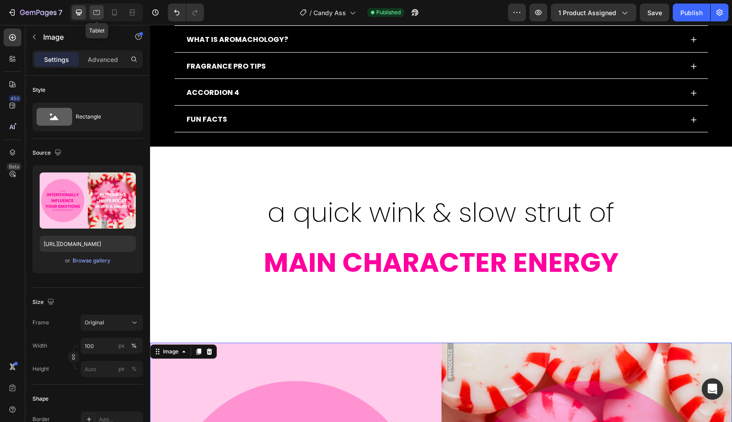
click at [96, 18] on div at bounding box center [96, 12] width 14 height 14
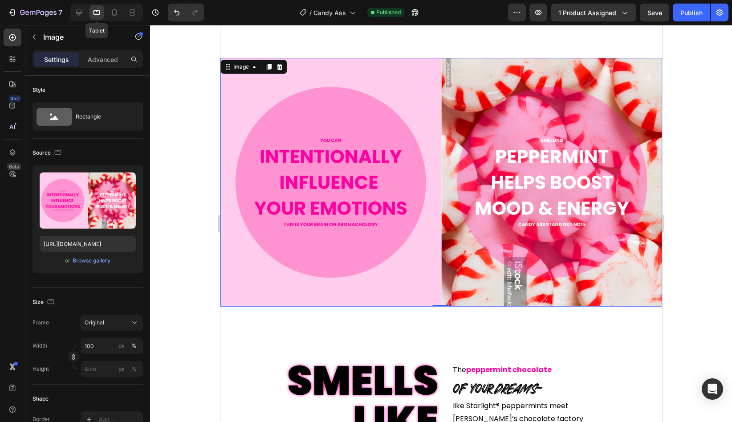
scroll to position [724, 0]
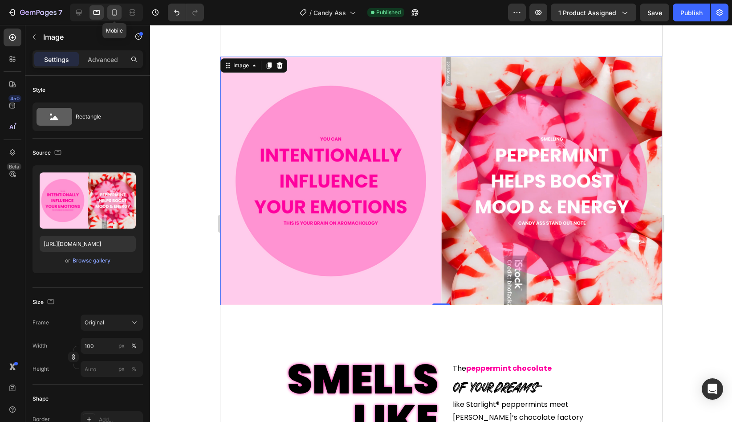
click at [112, 17] on div at bounding box center [114, 12] width 14 height 14
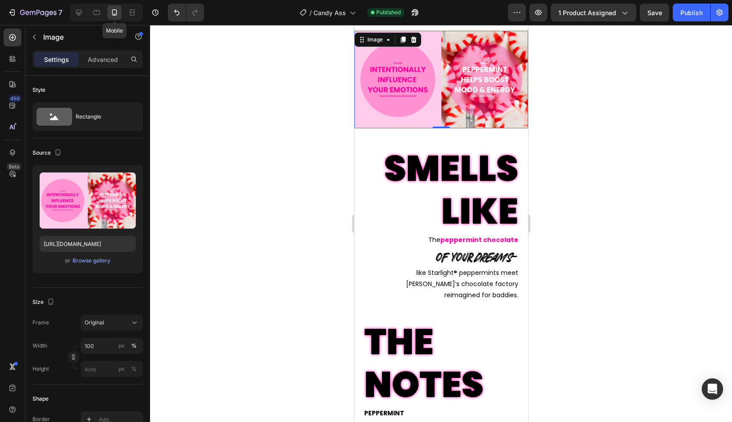
scroll to position [698, 0]
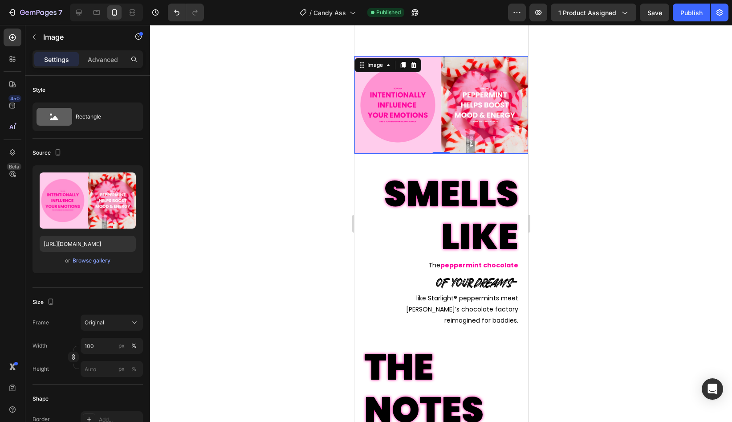
click at [593, 122] on div at bounding box center [441, 223] width 582 height 397
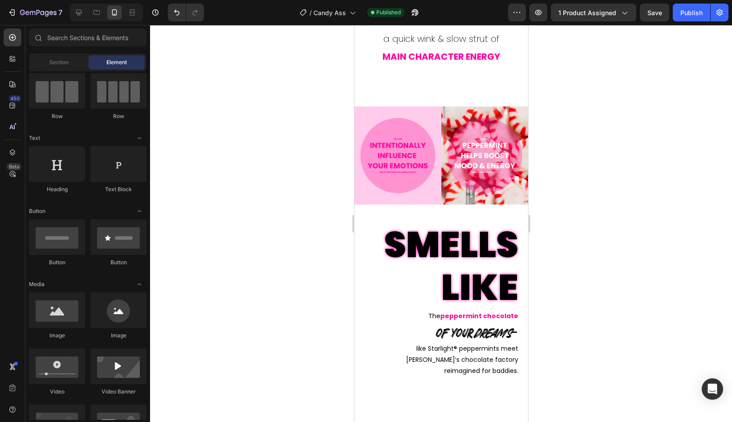
scroll to position [802, 0]
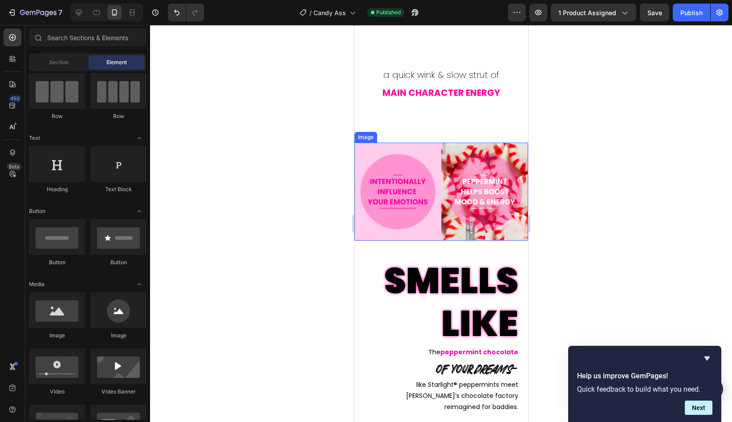
click at [586, 216] on div at bounding box center [441, 223] width 582 height 397
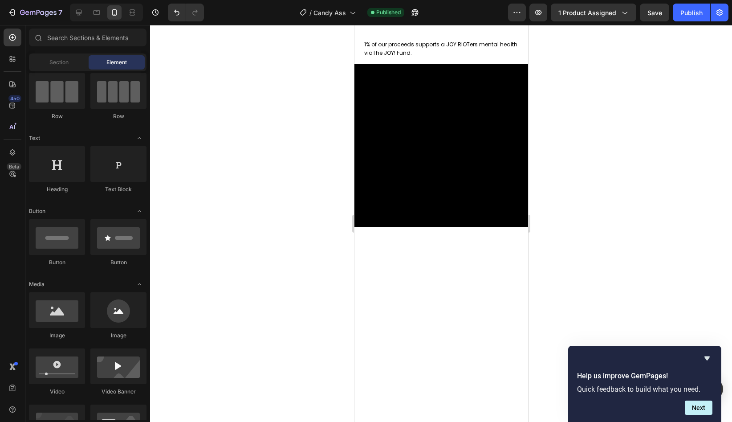
scroll to position [0, 0]
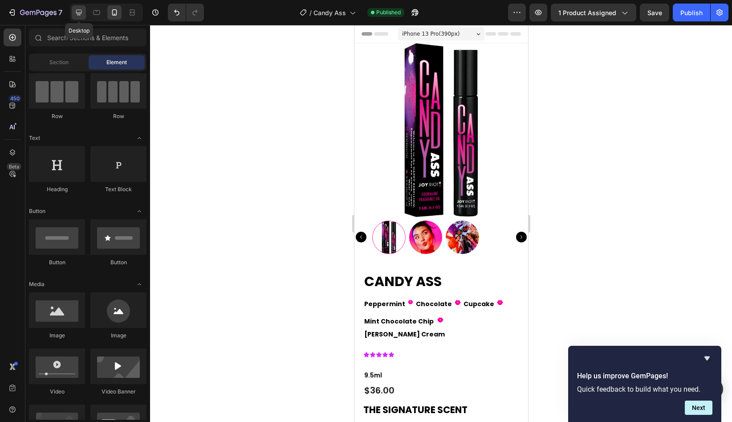
click at [81, 13] on icon at bounding box center [78, 12] width 9 height 9
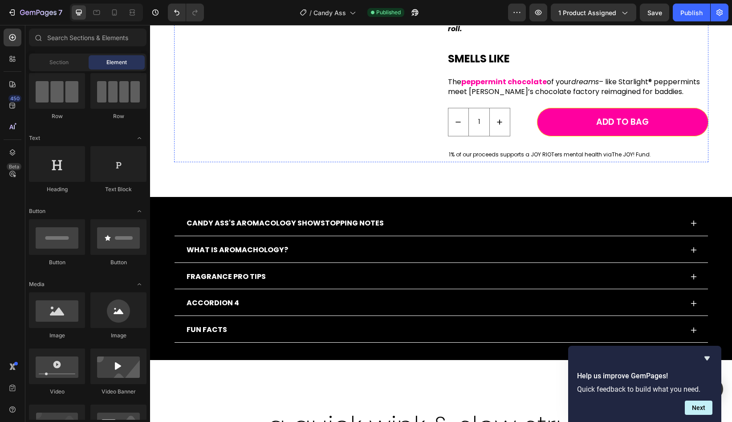
scroll to position [273, 0]
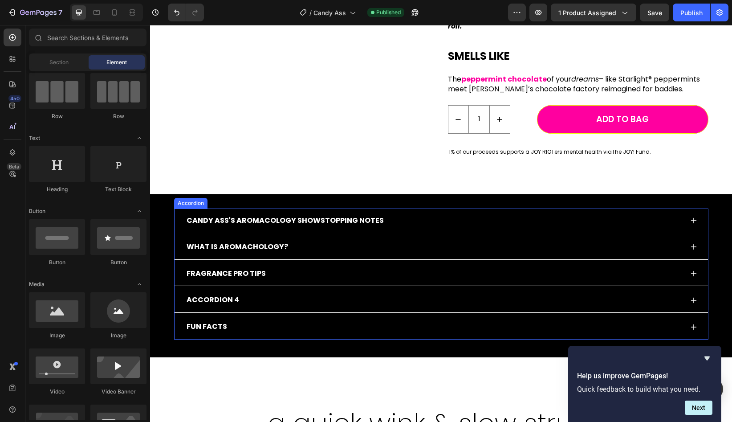
click at [330, 214] on p "CANDY ASS'S AROMACOLOGY SHOWSTOPPING NOTES" at bounding box center [285, 220] width 197 height 13
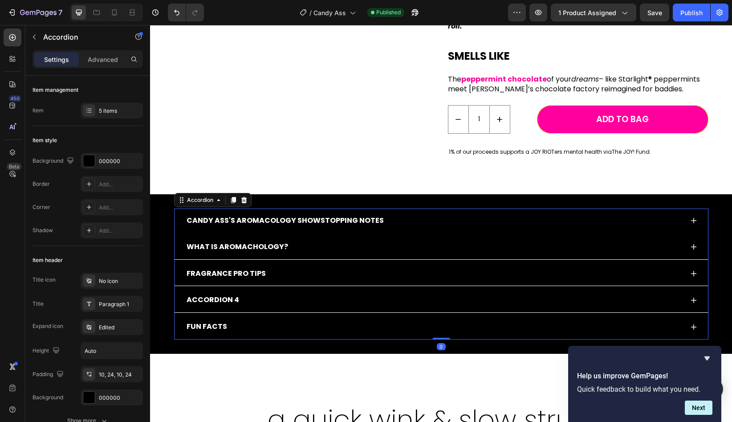
click at [329, 224] on p "CANDY ASS'S AROMACOLOGY SHOWSTOPPING NOTES" at bounding box center [285, 220] width 197 height 13
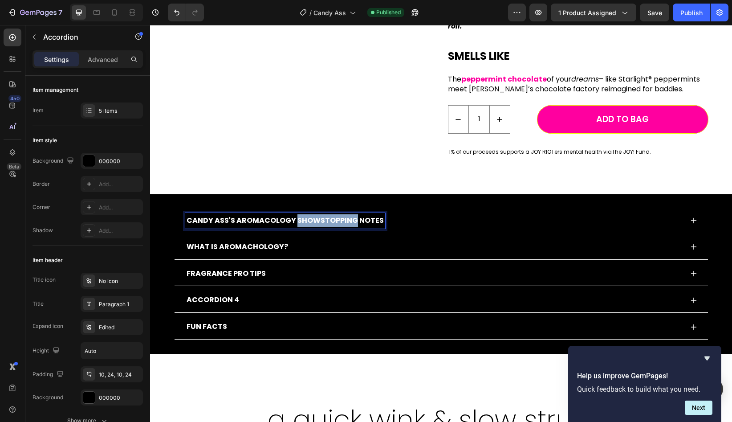
click at [329, 224] on p "CANDY ASS'S AROMACOLOGY SHOWSTOPPING NOTES" at bounding box center [285, 220] width 197 height 13
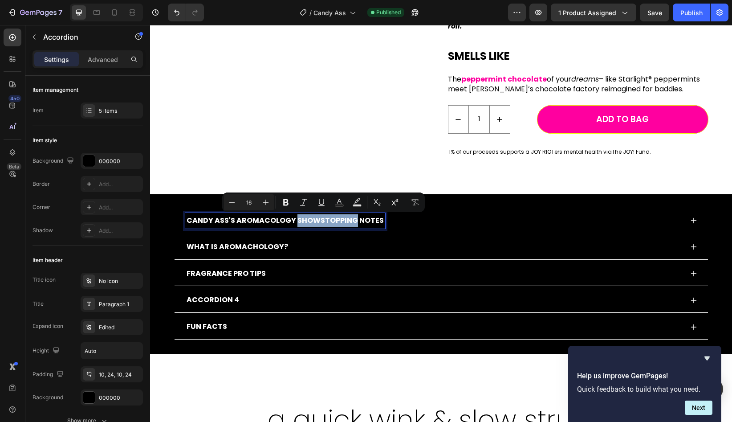
click at [349, 222] on p "CANDY ASS'S AROMACOLOGY SHOWSTOPPING NOTES" at bounding box center [285, 220] width 197 height 13
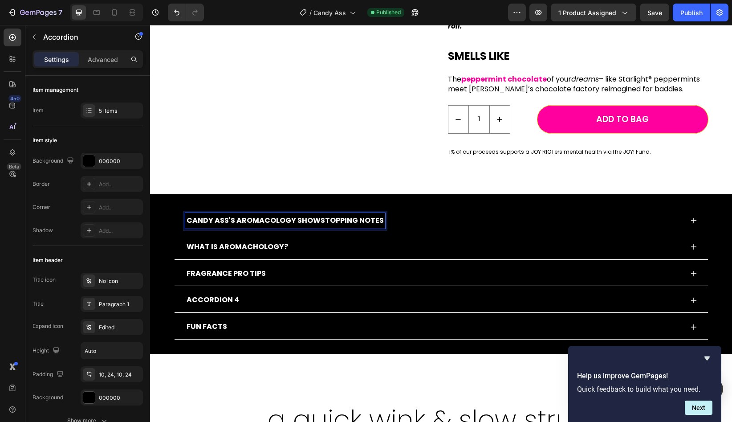
click at [304, 221] on p "CANDY ASS'S AROMACOLOGY SHOWSTOPPING NOTES" at bounding box center [285, 220] width 197 height 13
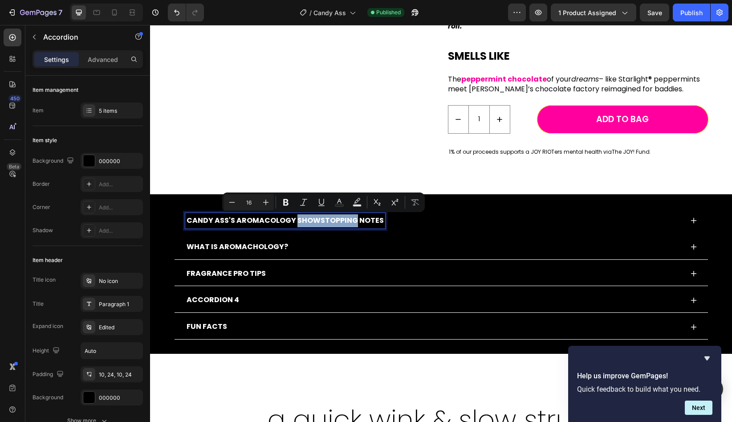
click at [303, 221] on p "CANDY ASS'S AROMACOLOGY SHOWSTOPPING NOTES" at bounding box center [285, 220] width 197 height 13
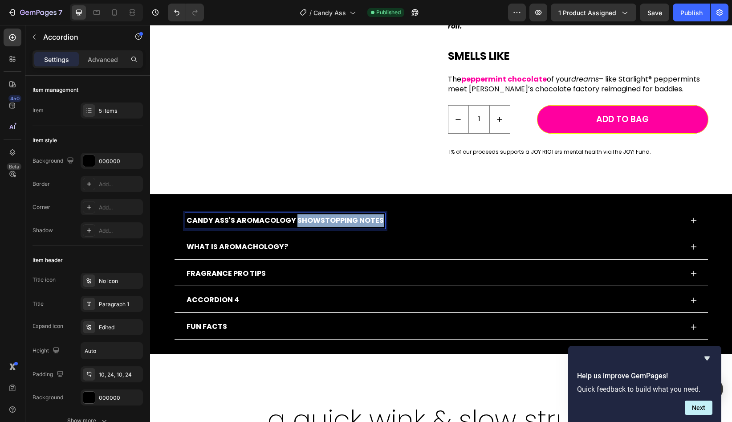
drag, startPoint x: 296, startPoint y: 220, endPoint x: 376, endPoint y: 220, distance: 79.7
click at [376, 220] on p "CANDY ASS'S AROMACOLOGY SHOWSTOPPING NOTES" at bounding box center [285, 220] width 197 height 13
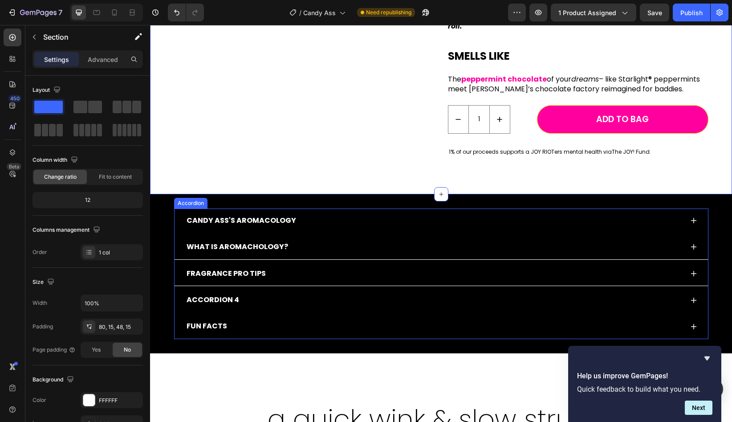
click at [200, 301] on p "Accordion 4" at bounding box center [213, 299] width 53 height 13
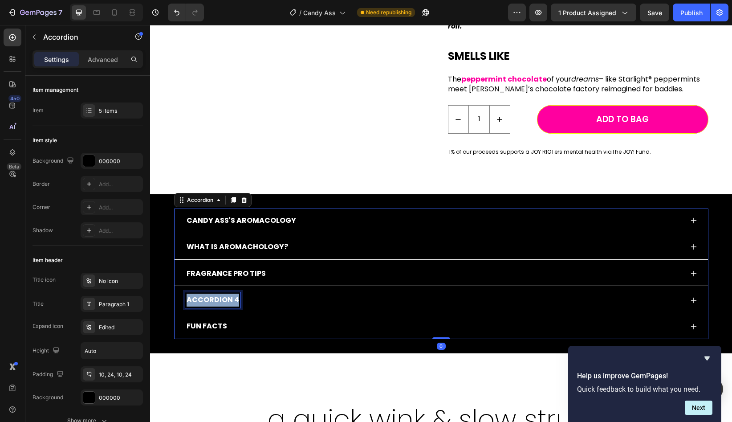
click at [200, 301] on p "Accordion 4" at bounding box center [213, 299] width 53 height 13
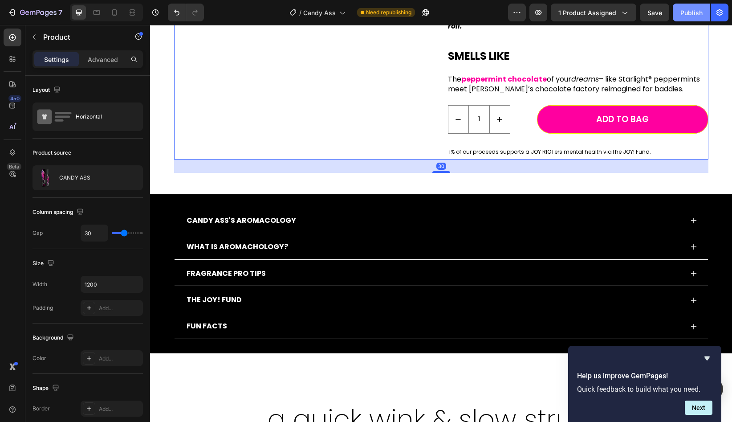
click at [622, 15] on div "Publish" at bounding box center [691, 12] width 22 height 9
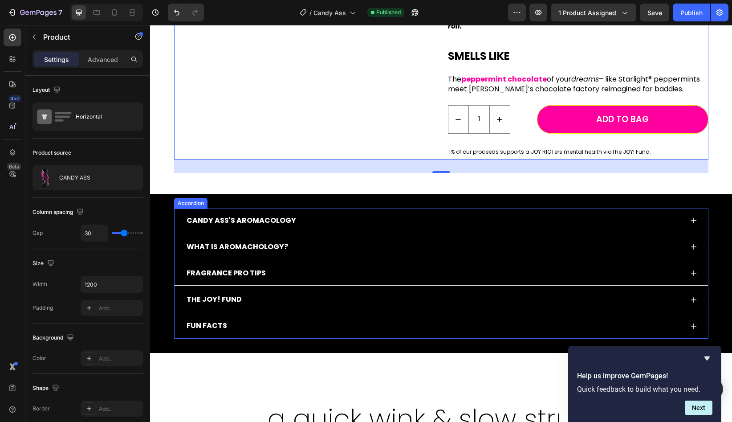
click at [262, 252] on p "WHAT IS AROMACHOLOGY?" at bounding box center [238, 246] width 102 height 13
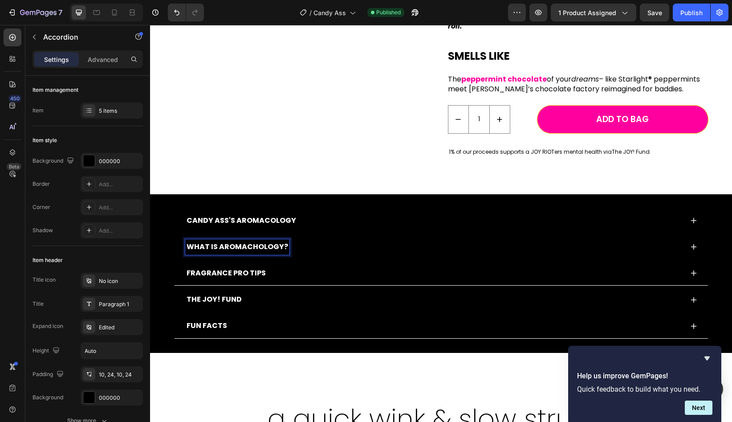
click at [226, 245] on p "WHAT IS AROMACHOLOGY?" at bounding box center [238, 246] width 102 height 13
click at [215, 246] on p "WHAT IS AROMACHOLOGY?" at bounding box center [238, 246] width 102 height 13
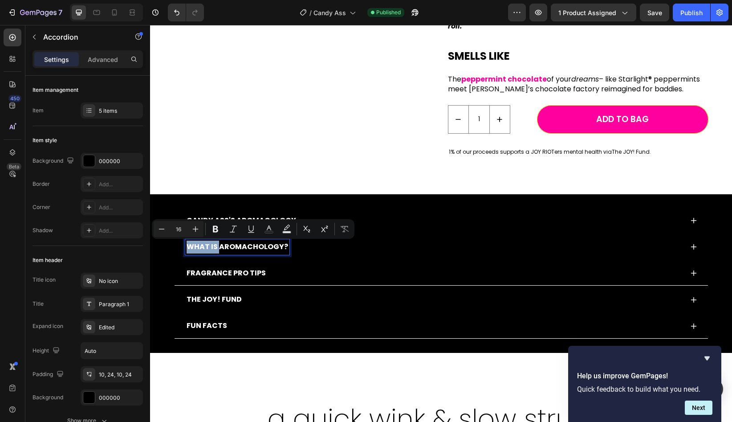
drag, startPoint x: 216, startPoint y: 247, endPoint x: 186, endPoint y: 247, distance: 30.3
click at [187, 247] on p "WHAT IS AROMACHOLOGY?" at bounding box center [238, 246] width 102 height 13
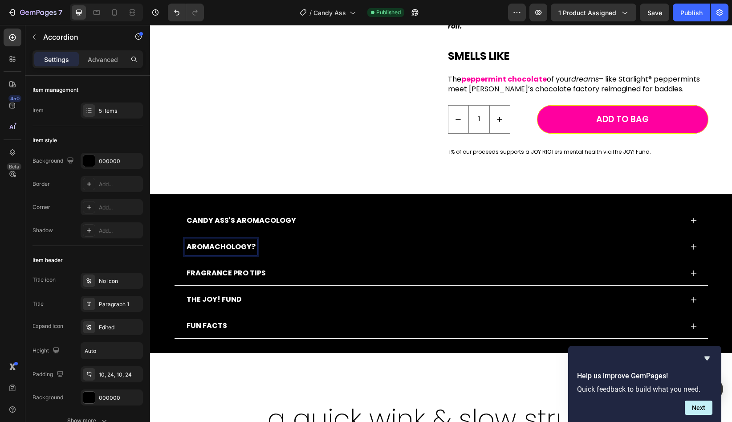
click at [248, 247] on p "AROMACHOLOGY?" at bounding box center [221, 246] width 69 height 13
click at [252, 248] on p "AROMACHOLOGY?" at bounding box center [221, 246] width 69 height 13
click at [622, 13] on button "Publish" at bounding box center [691, 13] width 37 height 18
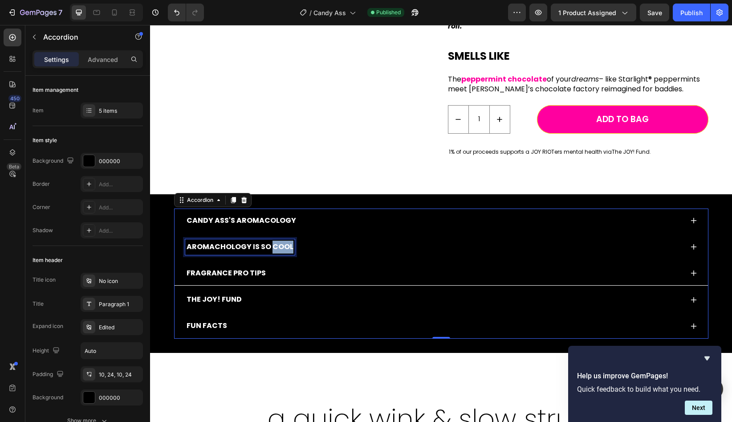
click at [274, 250] on p "AROMACHOLOGY IS SO COOL" at bounding box center [240, 246] width 107 height 13
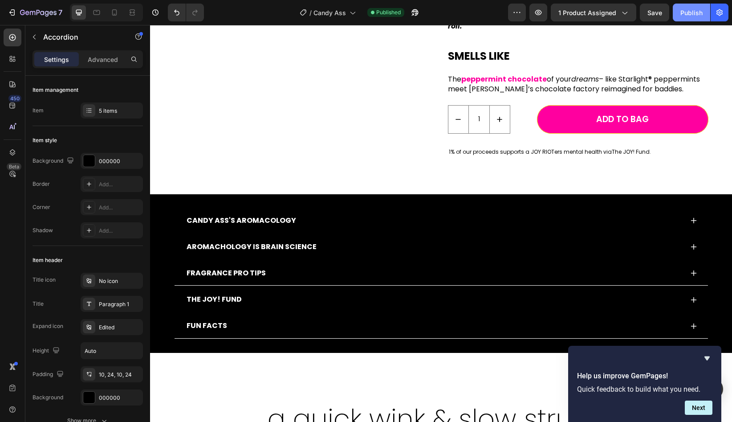
click at [622, 16] on div "Publish" at bounding box center [691, 12] width 22 height 9
click at [233, 220] on p "CANDY ASS'S AROMACOLOGY" at bounding box center [242, 220] width 110 height 13
click at [622, 13] on div "Publish" at bounding box center [691, 12] width 22 height 9
